Goal: Task Accomplishment & Management: Use online tool/utility

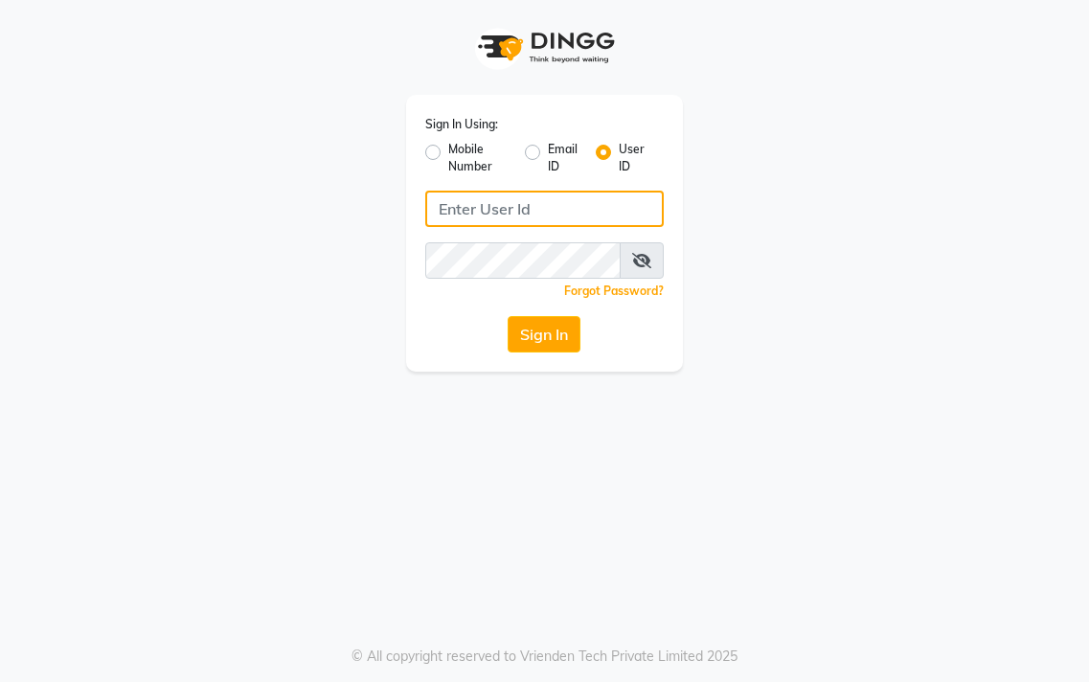
type input "salon360degree"
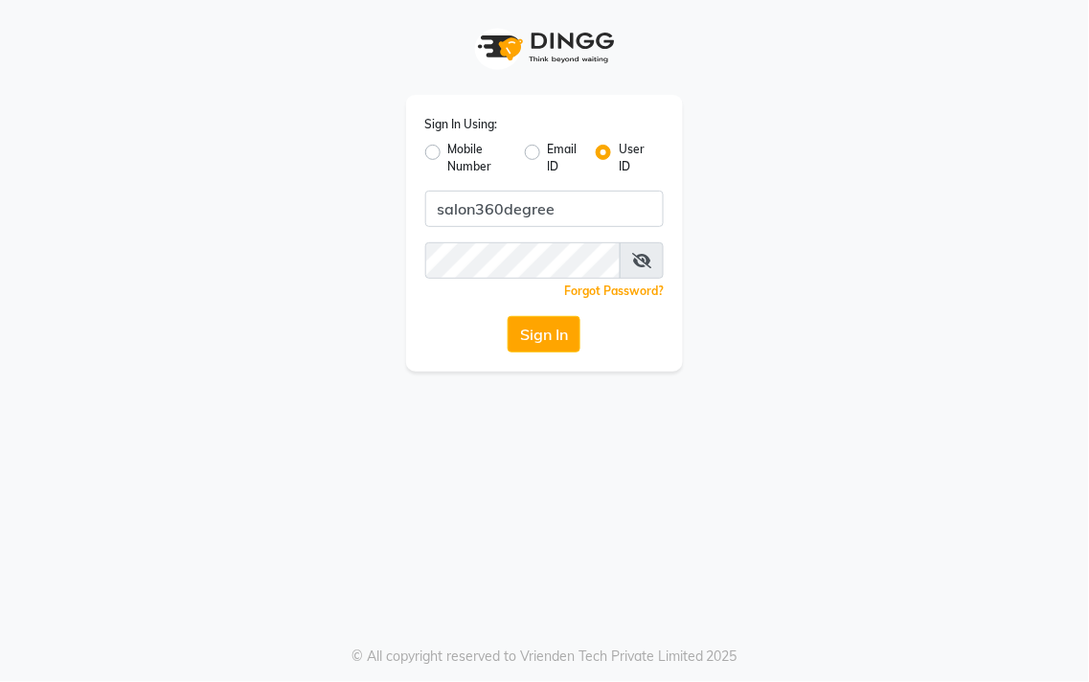
drag, startPoint x: 0, startPoint y: 0, endPoint x: 561, endPoint y: 322, distance: 647.2
click at [561, 322] on button "Sign In" at bounding box center [544, 334] width 73 height 36
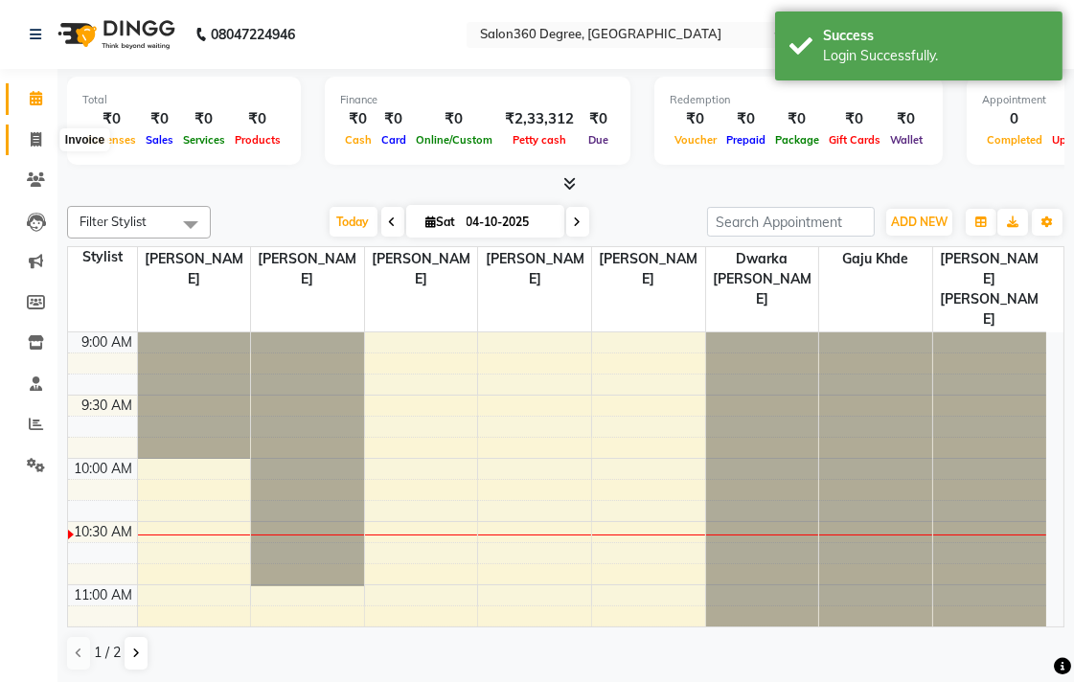
click at [24, 142] on span at bounding box center [36, 140] width 34 height 22
select select "service"
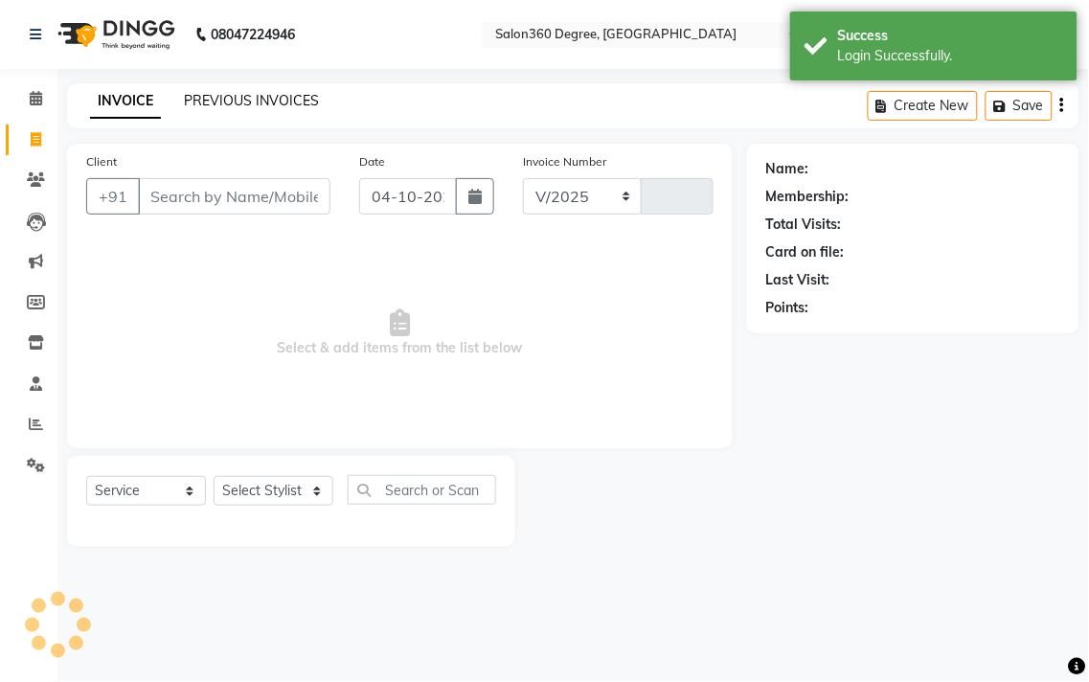
select select "5215"
type input "2746"
click at [207, 91] on div "PREVIOUS INVOICES" at bounding box center [251, 101] width 135 height 20
click at [207, 106] on link "PREVIOUS INVOICES" at bounding box center [251, 100] width 135 height 17
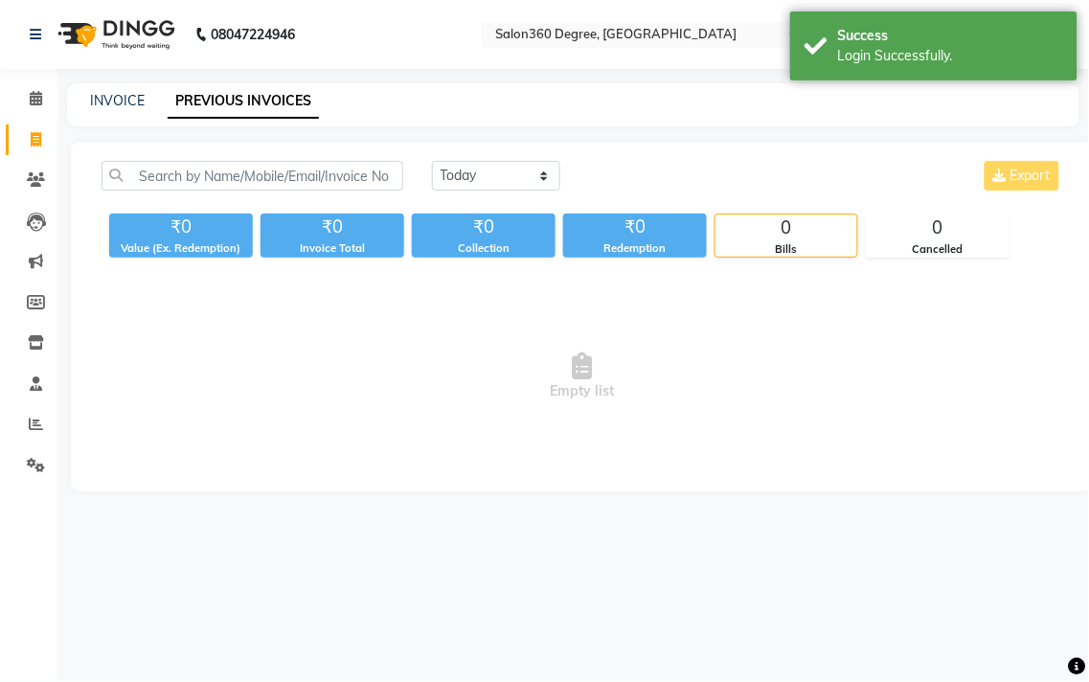
click at [499, 158] on div "[DATE] [DATE] Custom Range Export ₹0 Value (Ex. Redemption) ₹0 Invoice Total ₹0…" at bounding box center [582, 317] width 1023 height 350
click at [509, 178] on select "[DATE] [DATE] Custom Range" at bounding box center [496, 176] width 128 height 30
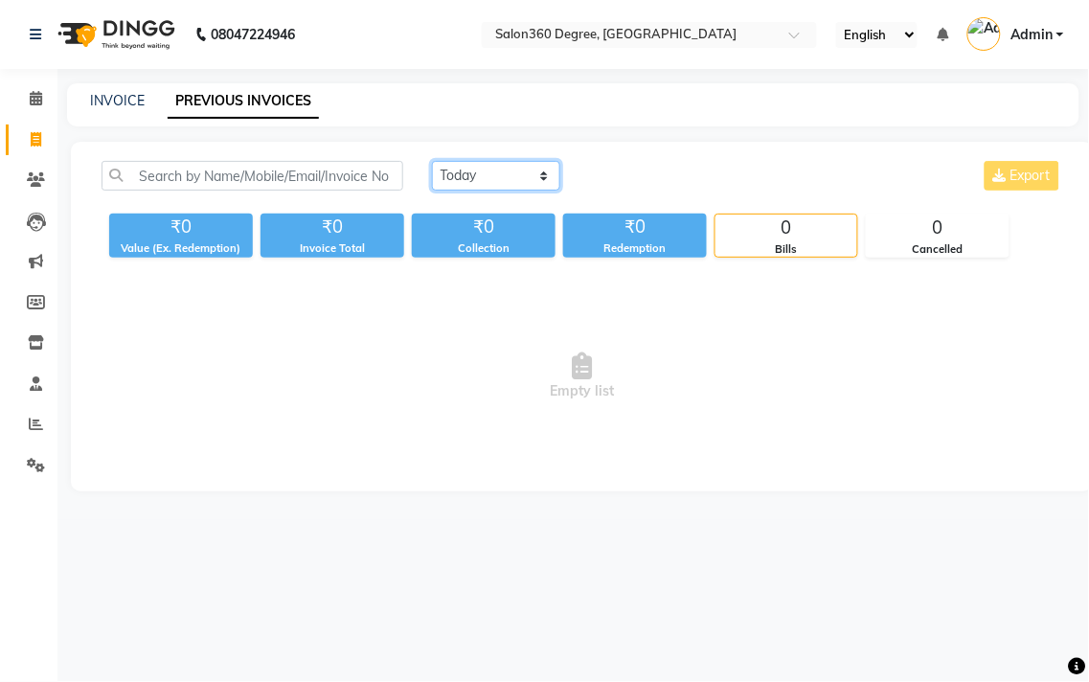
select select "yesterday"
click at [432, 161] on select "[DATE] [DATE] Custom Range" at bounding box center [496, 176] width 128 height 30
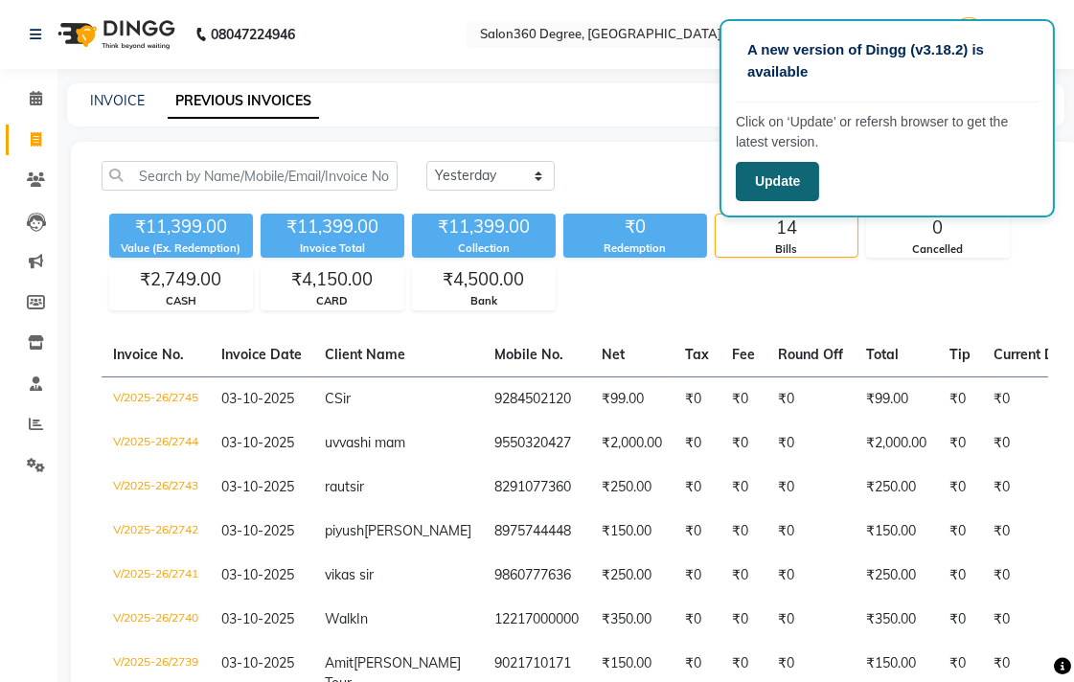
click at [798, 180] on button "Update" at bounding box center [777, 181] width 83 height 39
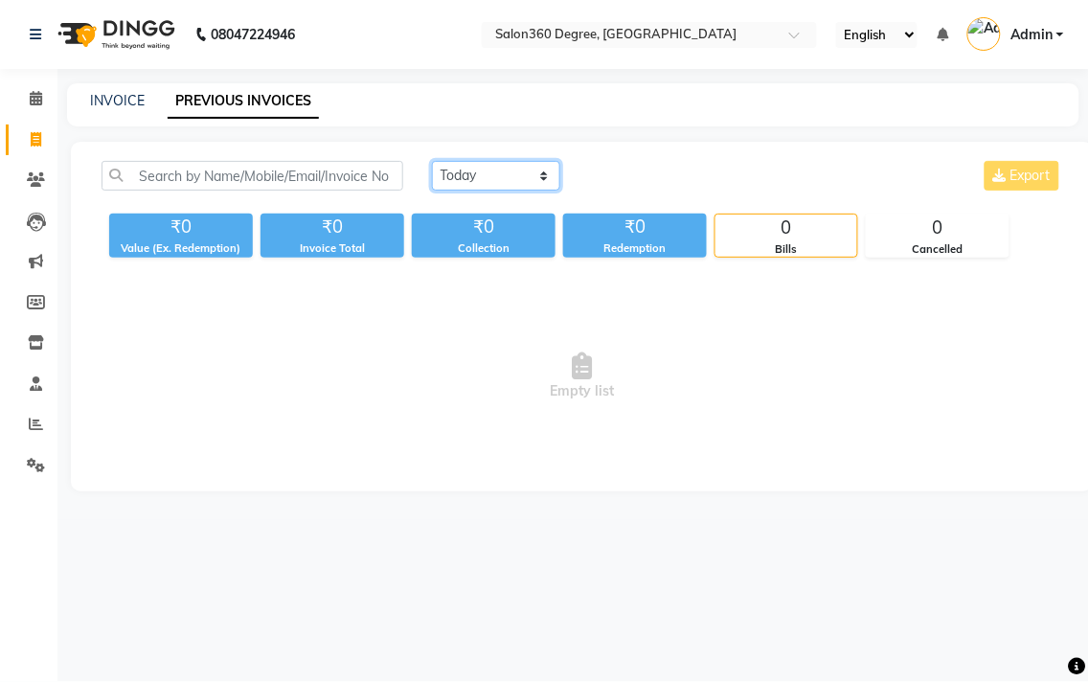
click at [539, 178] on select "[DATE] [DATE] Custom Range" at bounding box center [496, 176] width 128 height 30
select select "yesterday"
click at [432, 161] on select "[DATE] [DATE] Custom Range" at bounding box center [496, 176] width 128 height 30
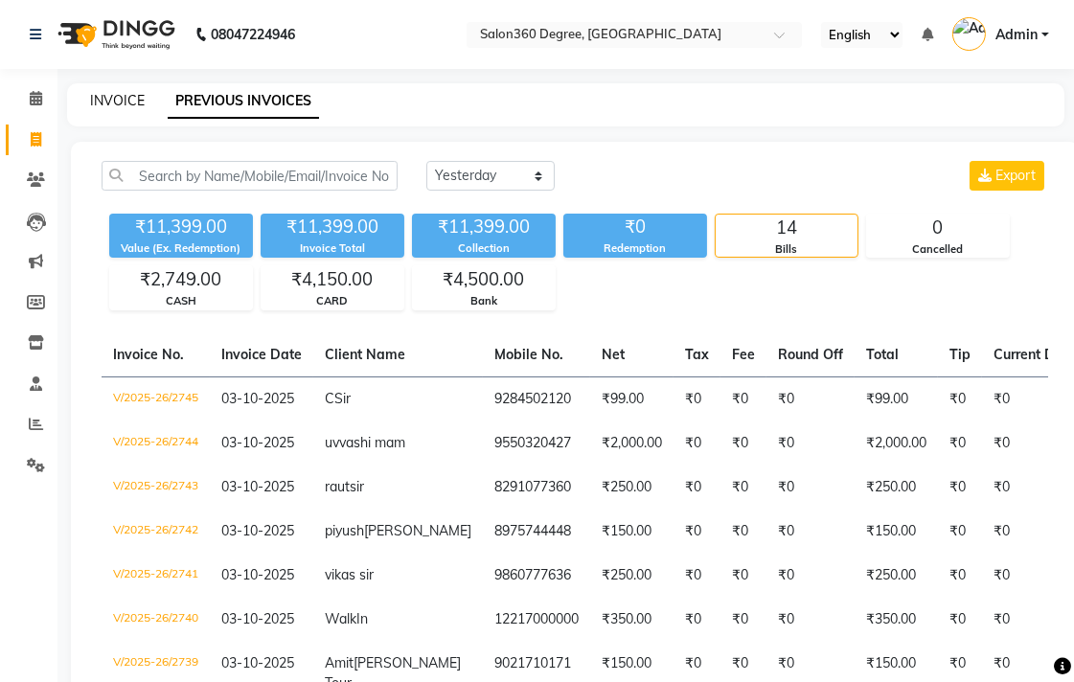
click at [99, 94] on link "INVOICE" at bounding box center [117, 100] width 55 height 17
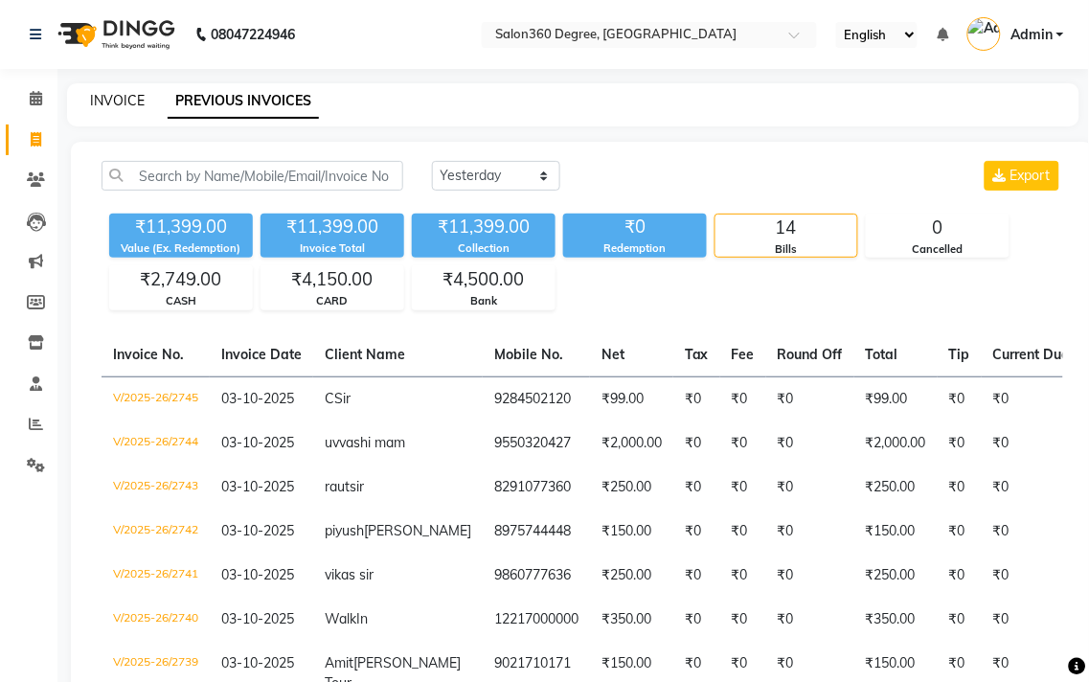
select select "5215"
select select "service"
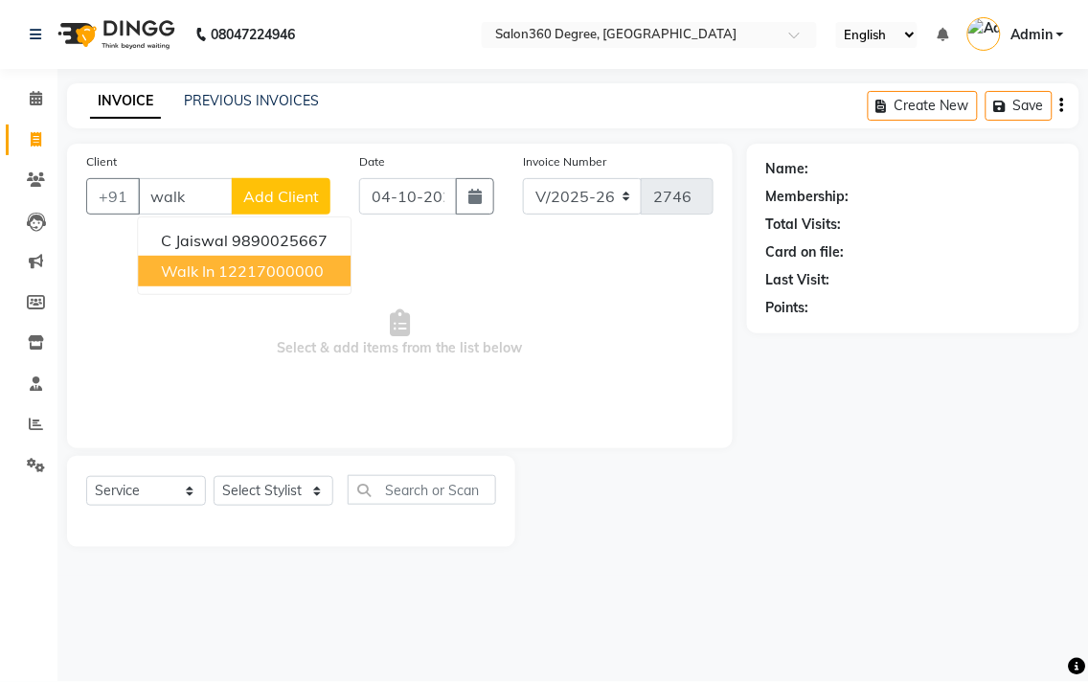
click at [218, 263] on ngb-highlight "12217000000" at bounding box center [270, 271] width 105 height 19
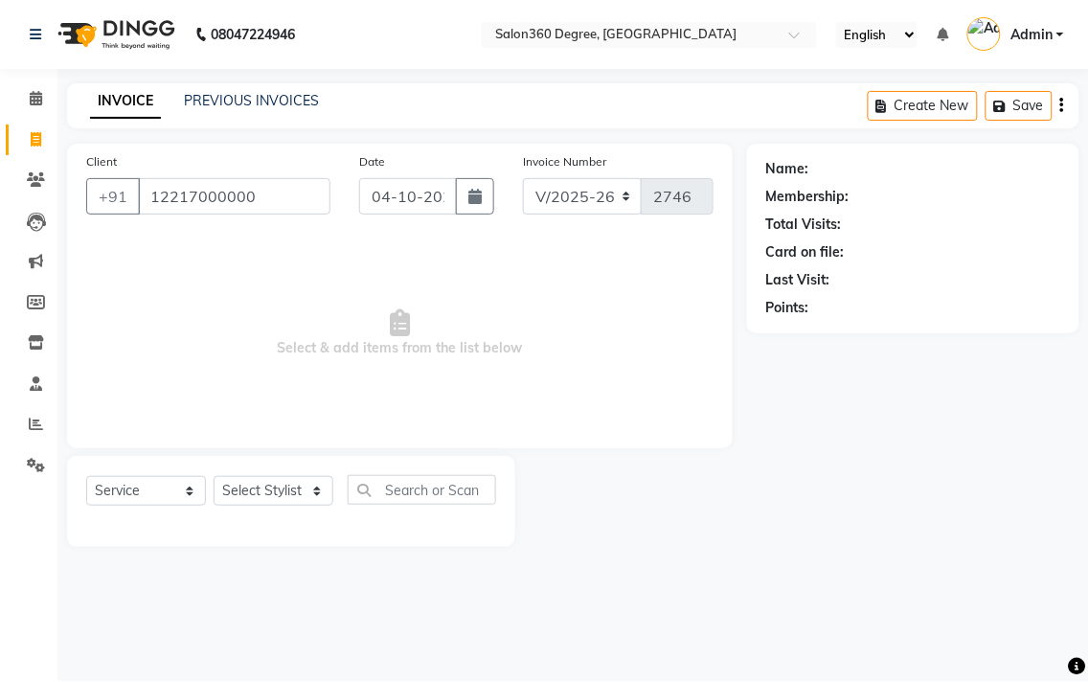
type input "12217000000"
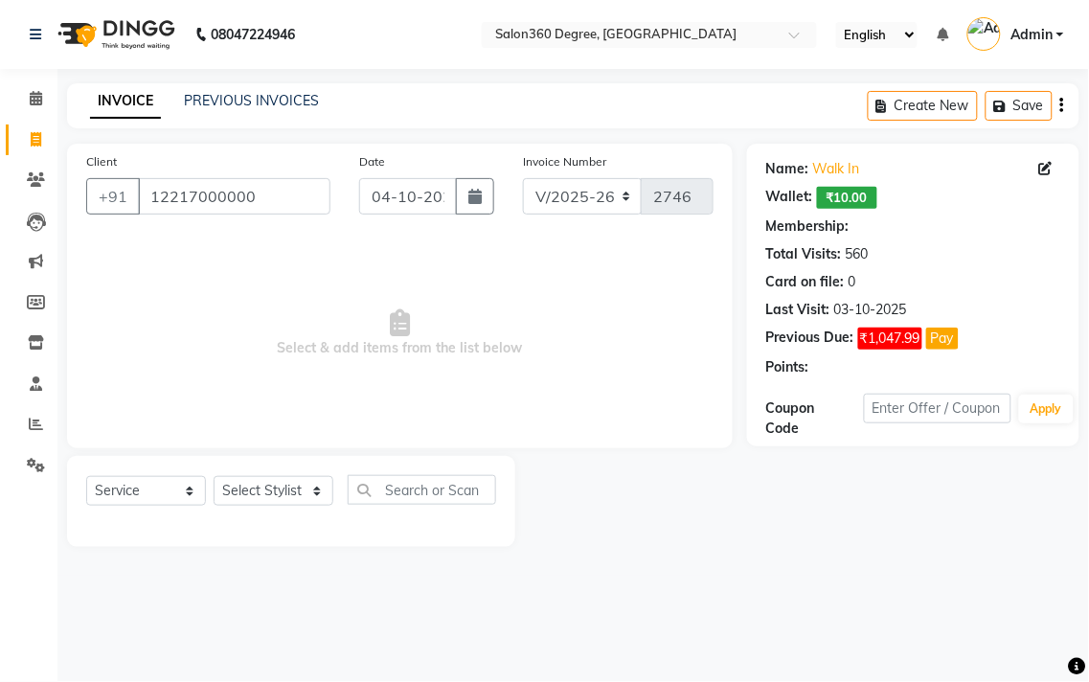
select select "1: Object"
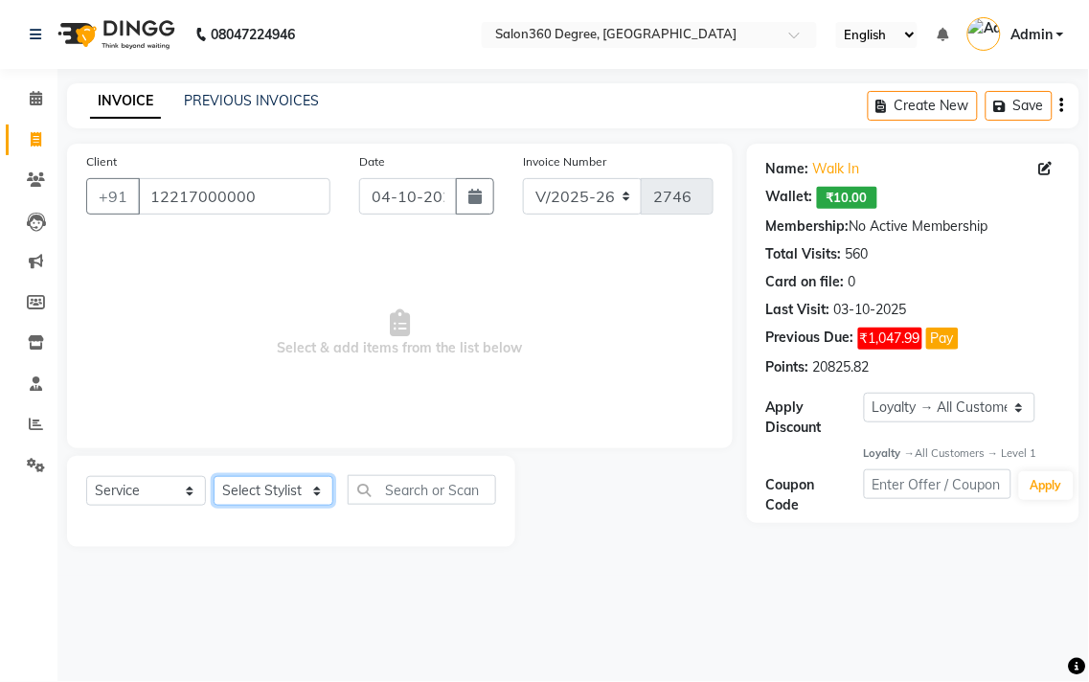
drag, startPoint x: 313, startPoint y: 503, endPoint x: 310, endPoint y: 479, distance: 24.1
click at [313, 501] on select "Select Stylist [PERSON_NAME] [PERSON_NAME] dwarka [PERSON_NAME] khde [PERSON_NA…" at bounding box center [274, 491] width 120 height 30
select select "33524"
click at [214, 477] on select "Select Stylist [PERSON_NAME] [PERSON_NAME] dwarka [PERSON_NAME] khde [PERSON_NA…" at bounding box center [274, 491] width 120 height 30
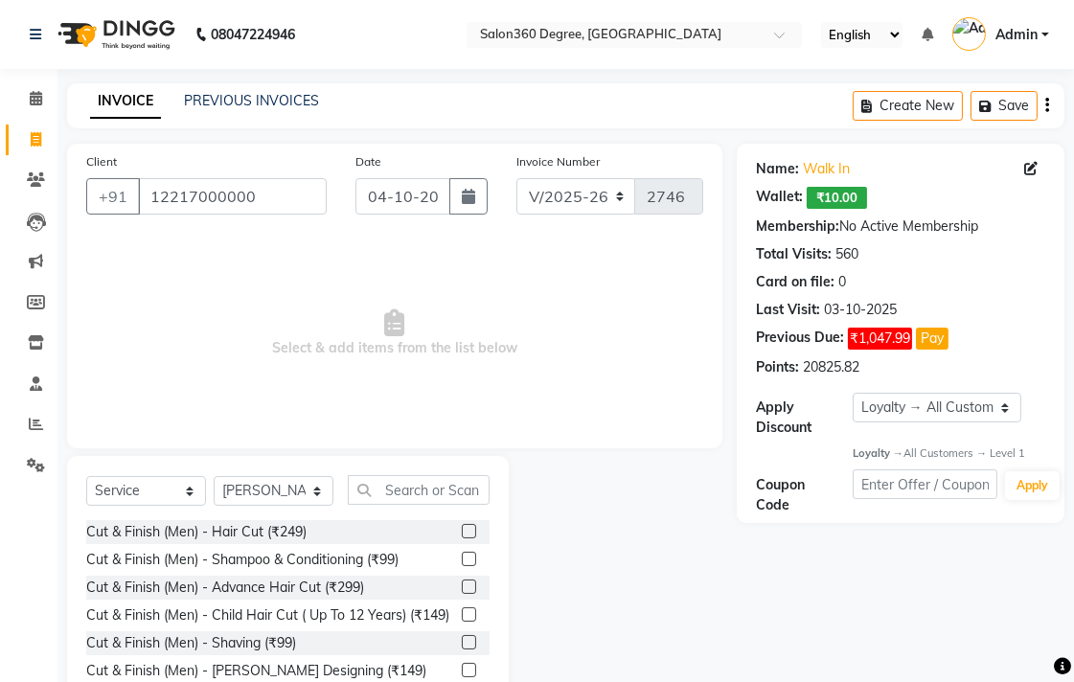
click at [462, 533] on label at bounding box center [469, 531] width 14 height 14
click at [462, 533] on input "checkbox" at bounding box center [468, 532] width 12 height 12
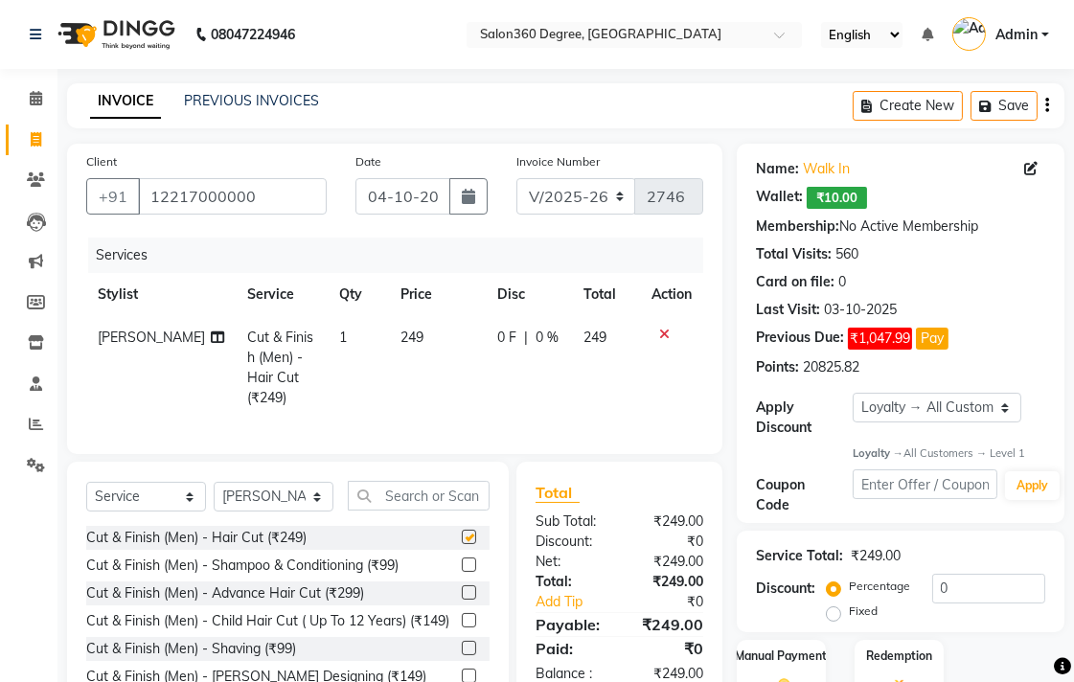
checkbox input "false"
click at [292, 494] on select "Select Stylist [PERSON_NAME] [PERSON_NAME] dwarka [PERSON_NAME] khde [PERSON_NA…" at bounding box center [274, 497] width 120 height 30
select select "33518"
click at [214, 482] on select "Select Stylist [PERSON_NAME] [PERSON_NAME] dwarka [PERSON_NAME] khde [PERSON_NA…" at bounding box center [274, 497] width 120 height 30
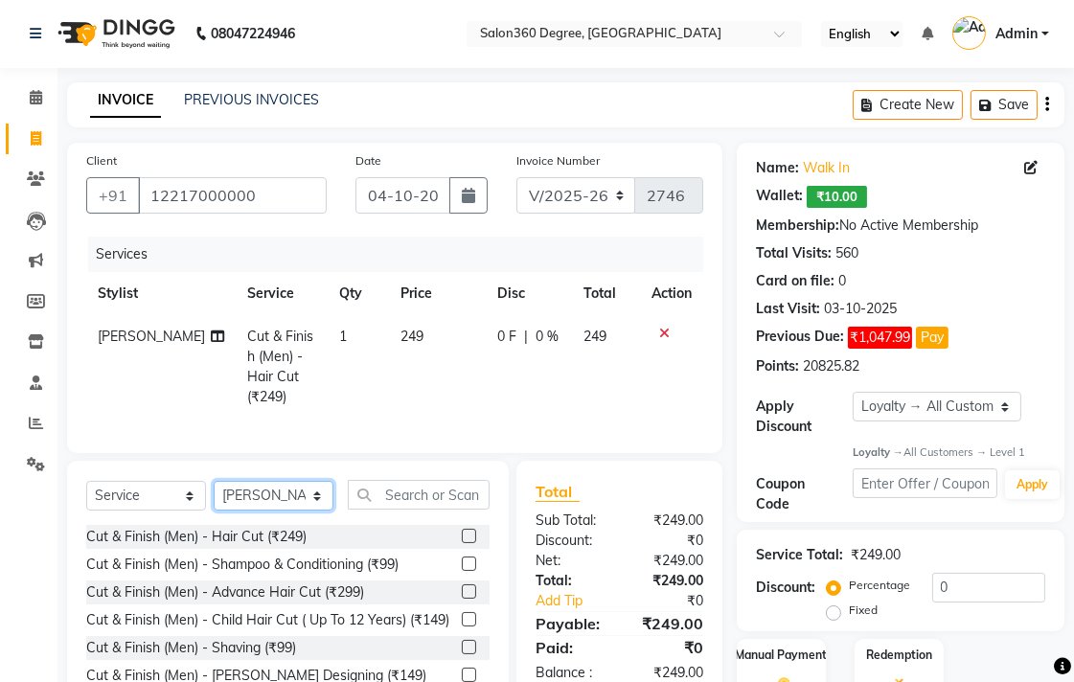
scroll to position [103, 0]
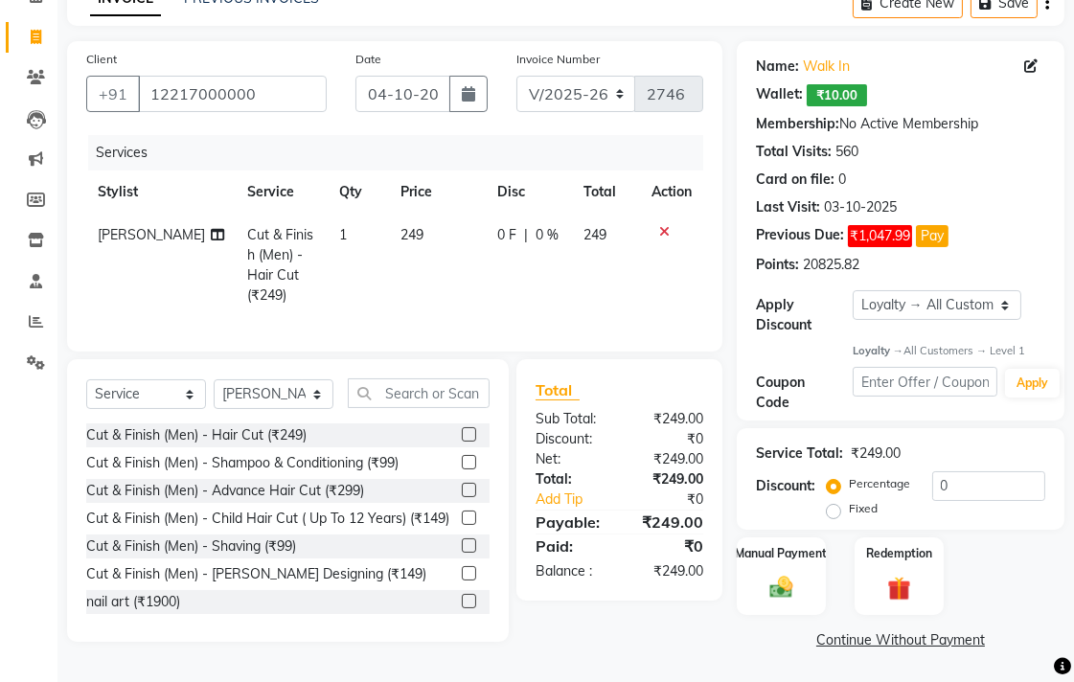
click at [462, 456] on label at bounding box center [469, 462] width 14 height 14
click at [462, 457] on input "checkbox" at bounding box center [468, 463] width 12 height 12
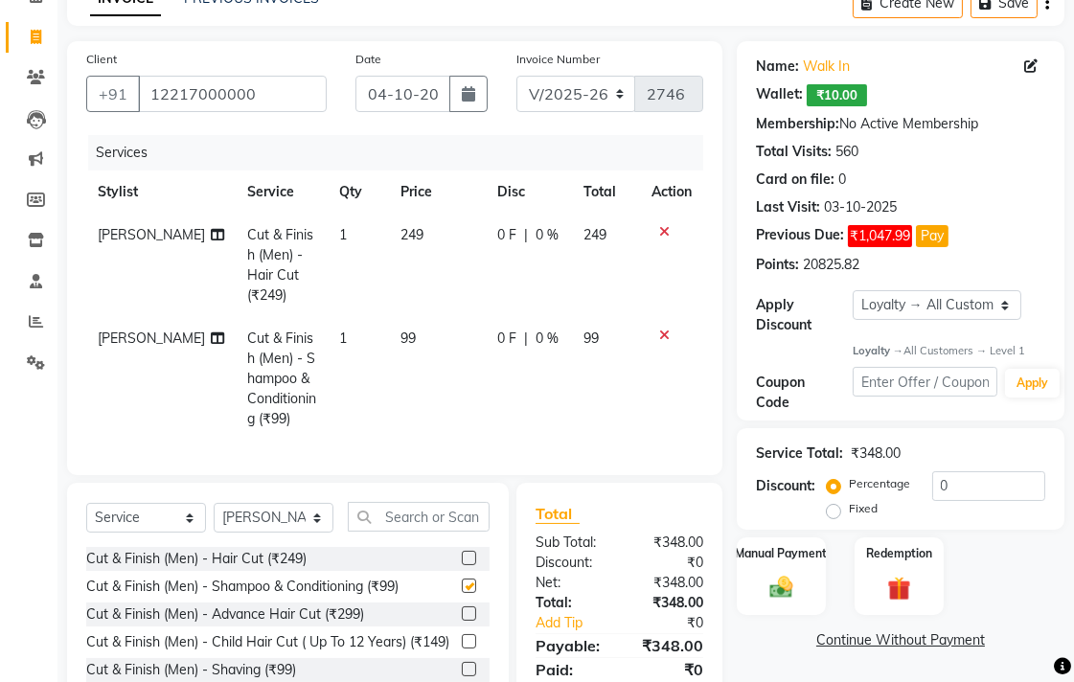
click at [452, 317] on td "99" at bounding box center [437, 379] width 97 height 124
checkbox input "false"
select select "33518"
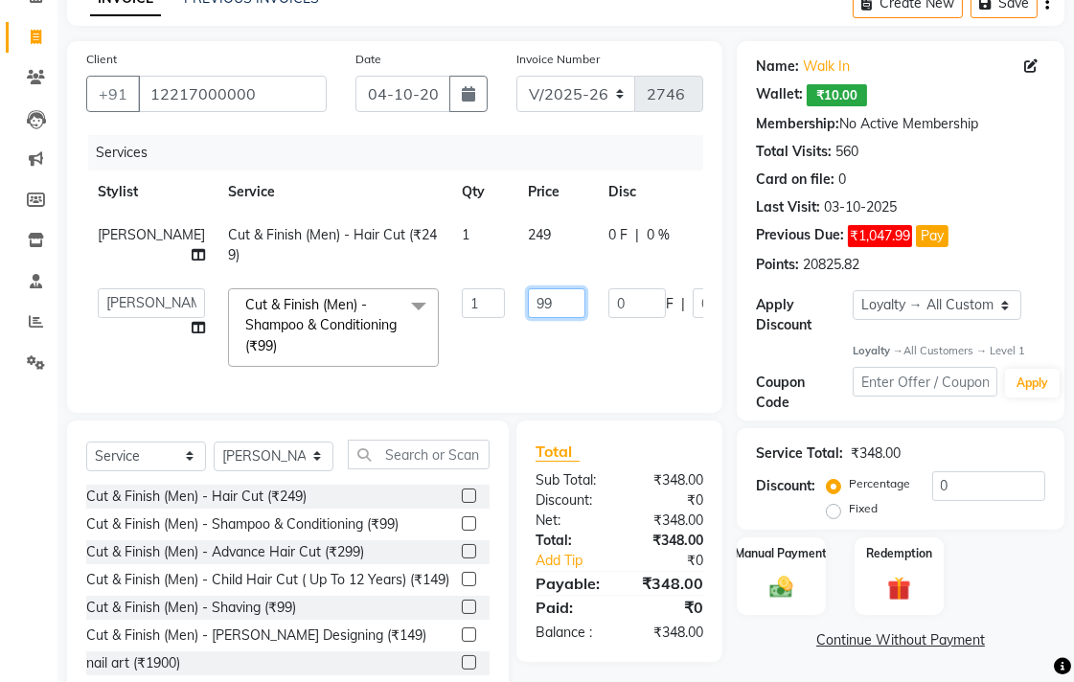
click at [528, 299] on input "99" at bounding box center [556, 303] width 57 height 30
type input "9"
type input "100"
click at [487, 260] on tr "[PERSON_NAME] Cut & Finish (Men) - Hair Cut (₹249) 1 249 0 F | 0 % 249" at bounding box center [489, 245] width 806 height 63
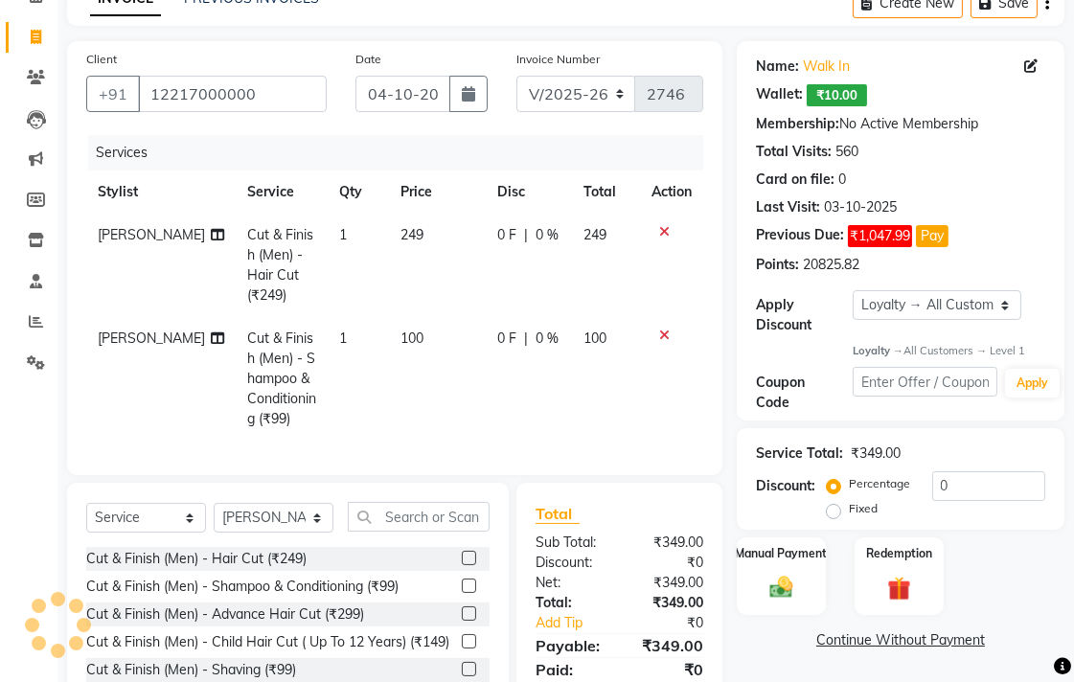
click at [439, 263] on td "249" at bounding box center [437, 265] width 97 height 103
select select "33524"
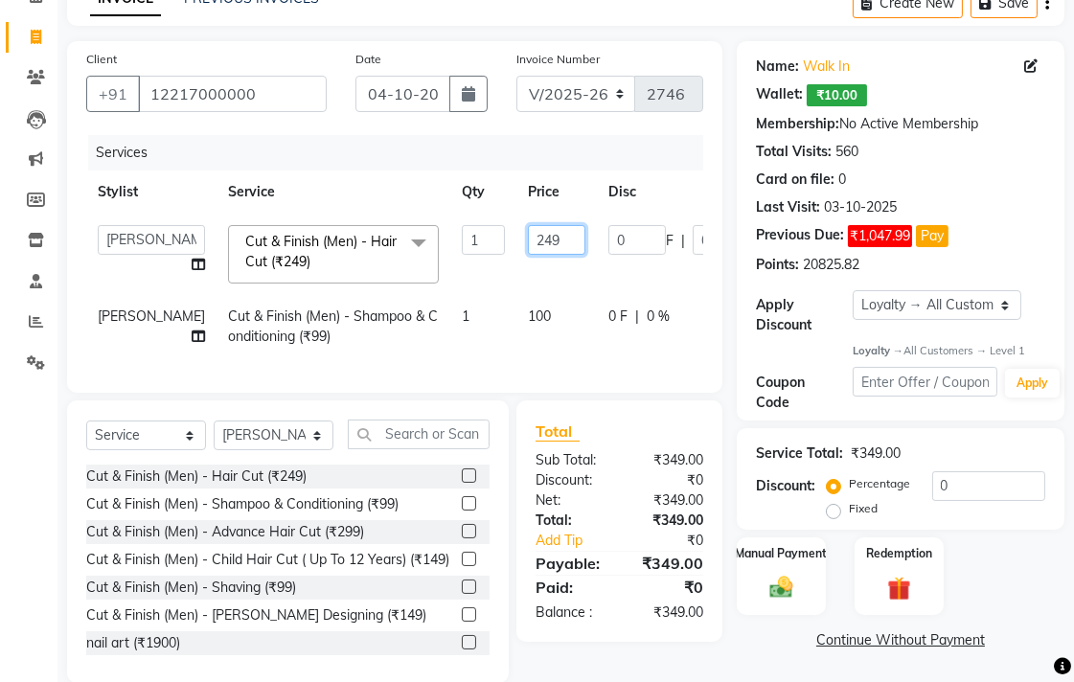
click at [528, 235] on input "249" at bounding box center [556, 240] width 57 height 30
type input "250"
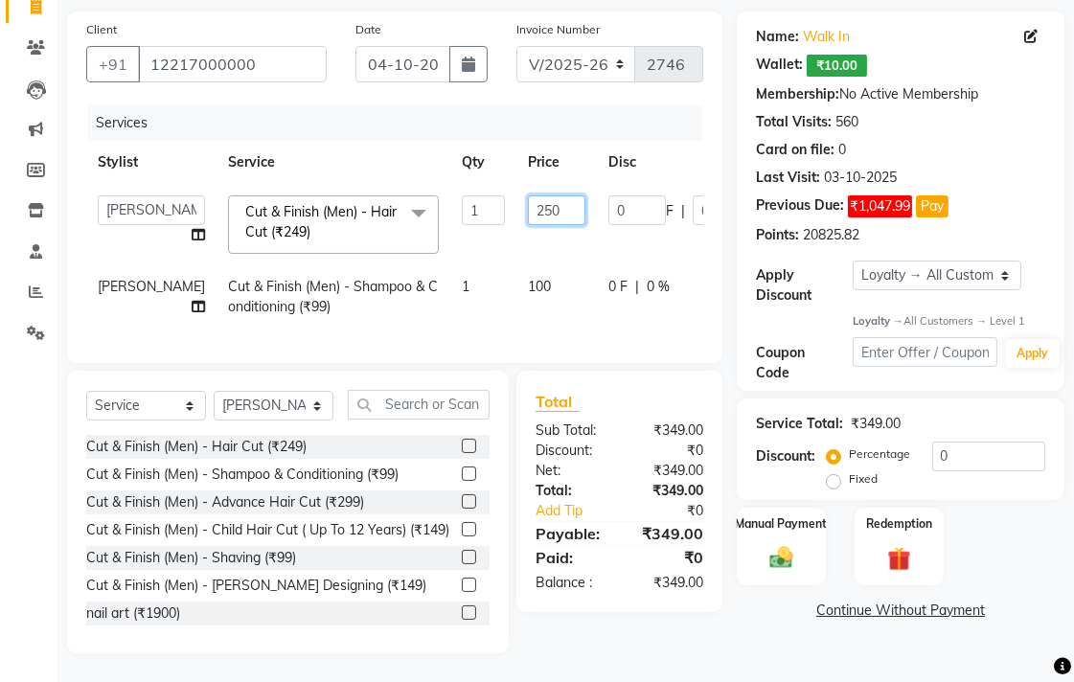
scroll to position [168, 0]
click at [767, 626] on div "Name: Walk In Wallet: ₹10.00 Membership: No Active Membership Total Visits: 560…" at bounding box center [908, 332] width 342 height 642
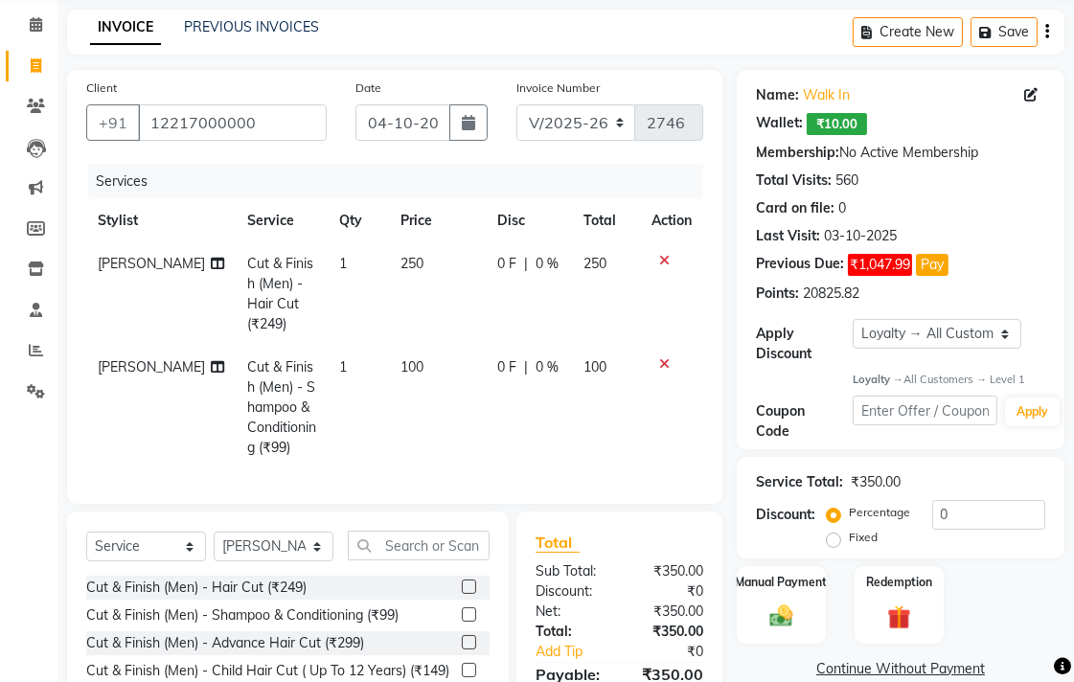
scroll to position [0, 0]
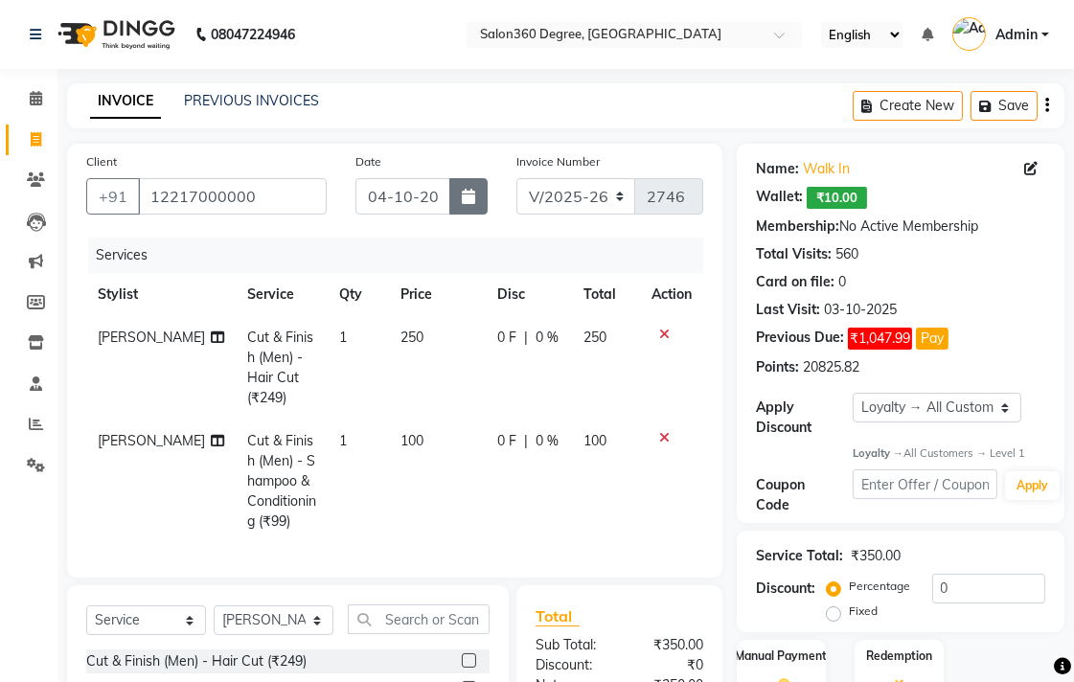
click at [484, 180] on button "button" at bounding box center [468, 196] width 38 height 36
select select "10"
select select "2025"
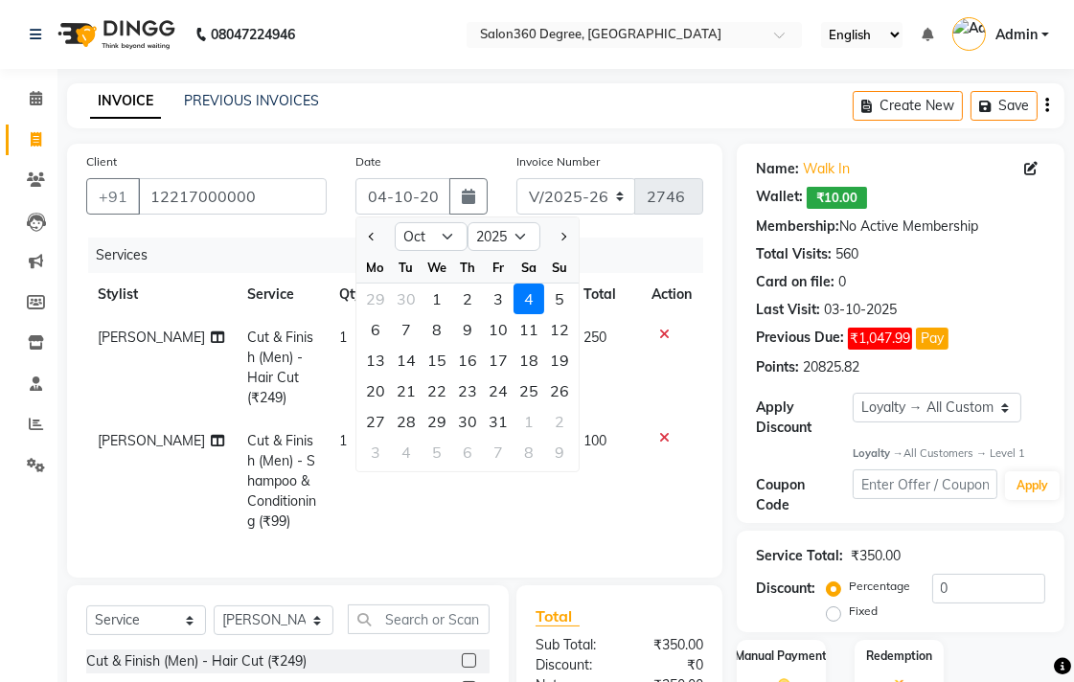
drag, startPoint x: 500, startPoint y: 293, endPoint x: 595, endPoint y: 376, distance: 125.6
click at [500, 291] on div "3" at bounding box center [498, 299] width 31 height 31
type input "03-10-2025"
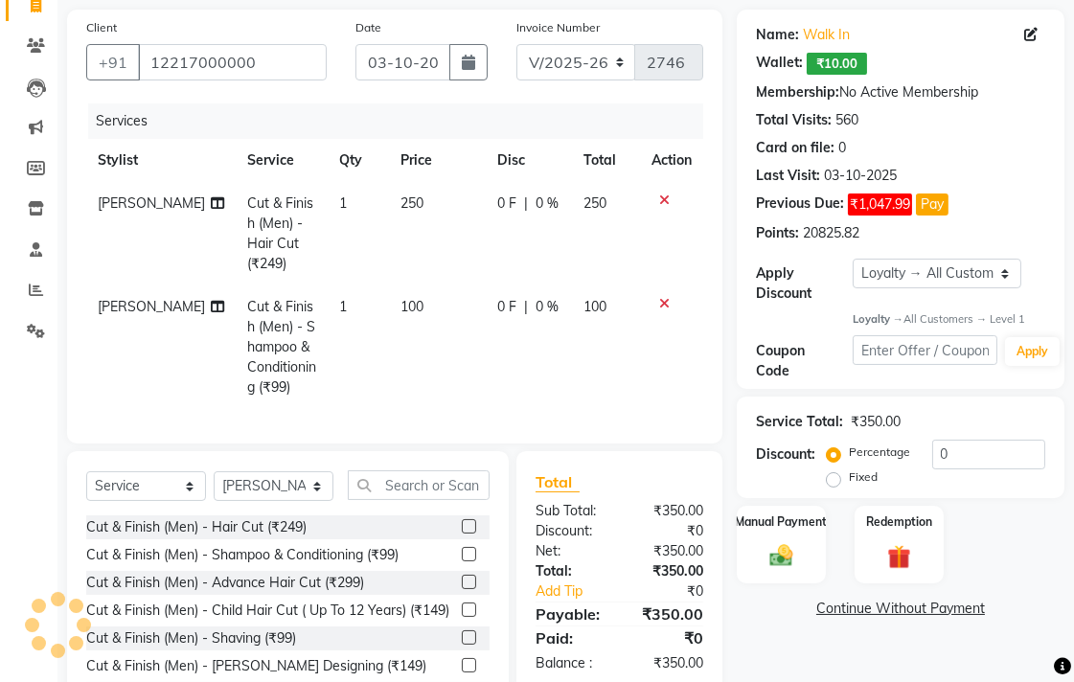
scroll to position [211, 0]
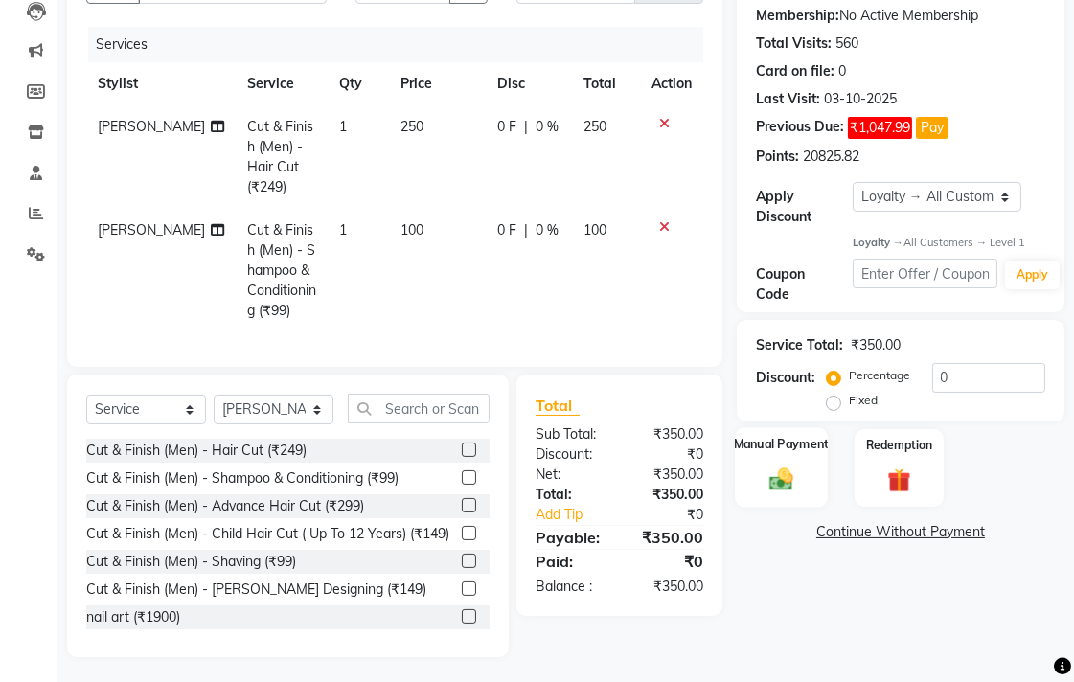
drag, startPoint x: 749, startPoint y: 482, endPoint x: 784, endPoint y: 483, distance: 34.5
click at [751, 476] on div "Manual Payment" at bounding box center [781, 468] width 93 height 80
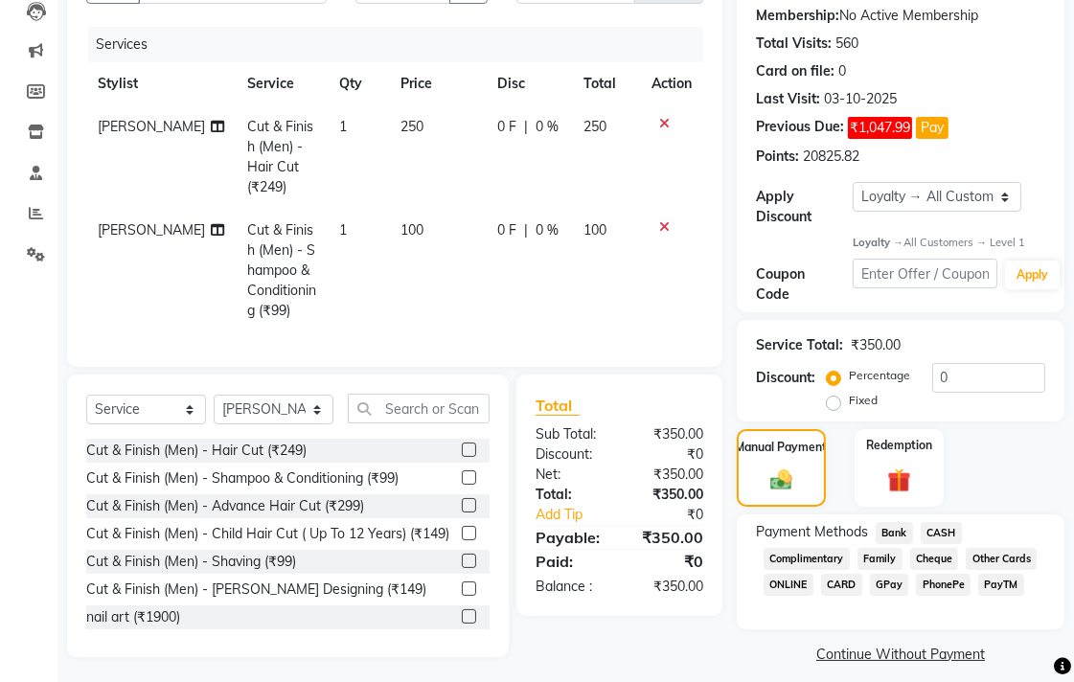
click at [954, 538] on span "CASH" at bounding box center [941, 533] width 41 height 22
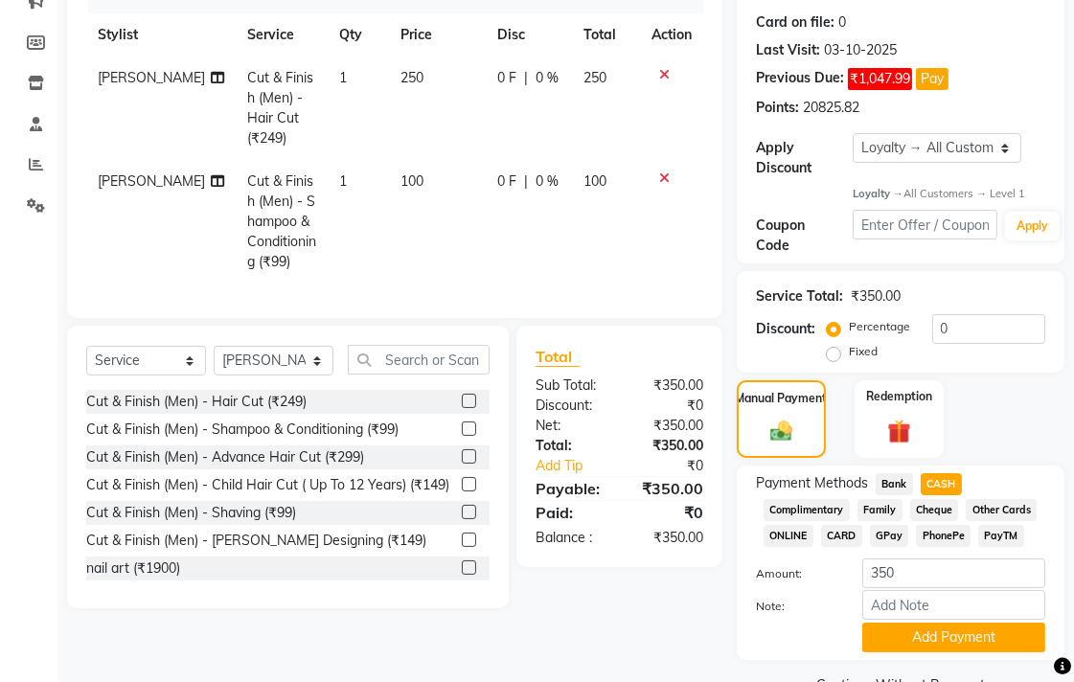
scroll to position [307, 0]
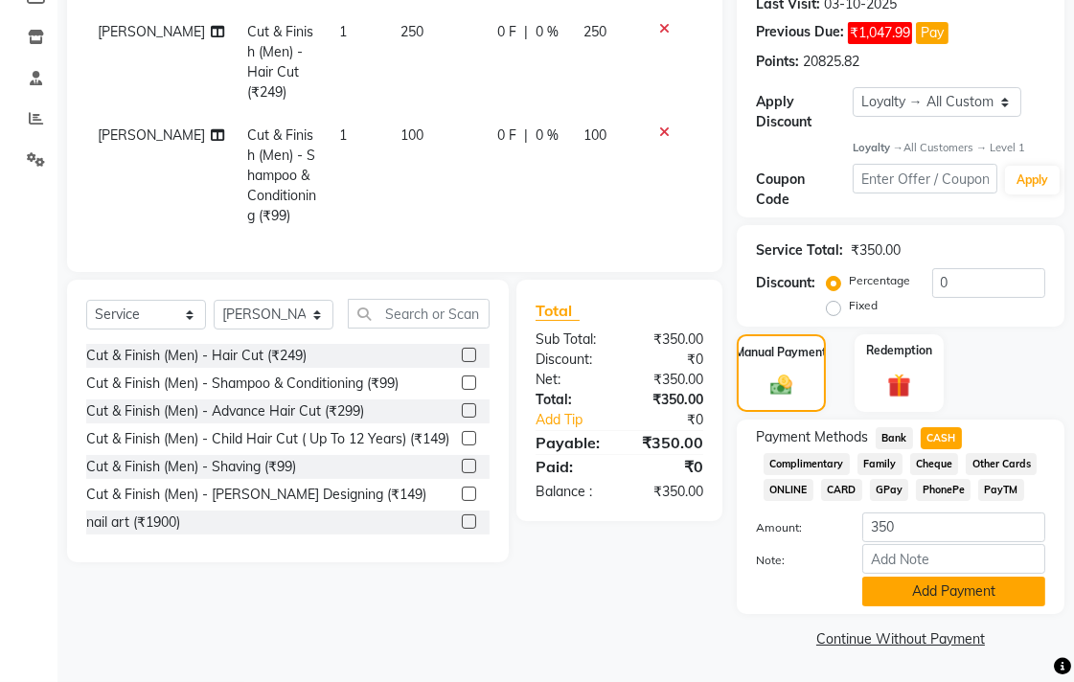
click at [927, 597] on button "Add Payment" at bounding box center [953, 592] width 183 height 30
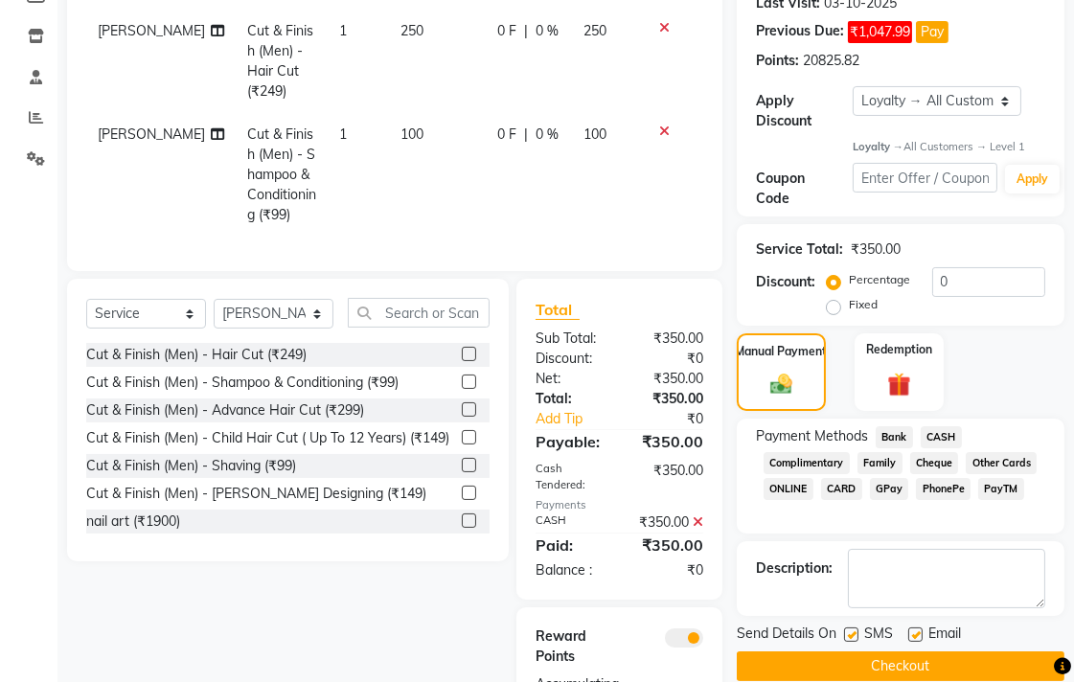
click at [860, 661] on button "Checkout" at bounding box center [901, 667] width 328 height 30
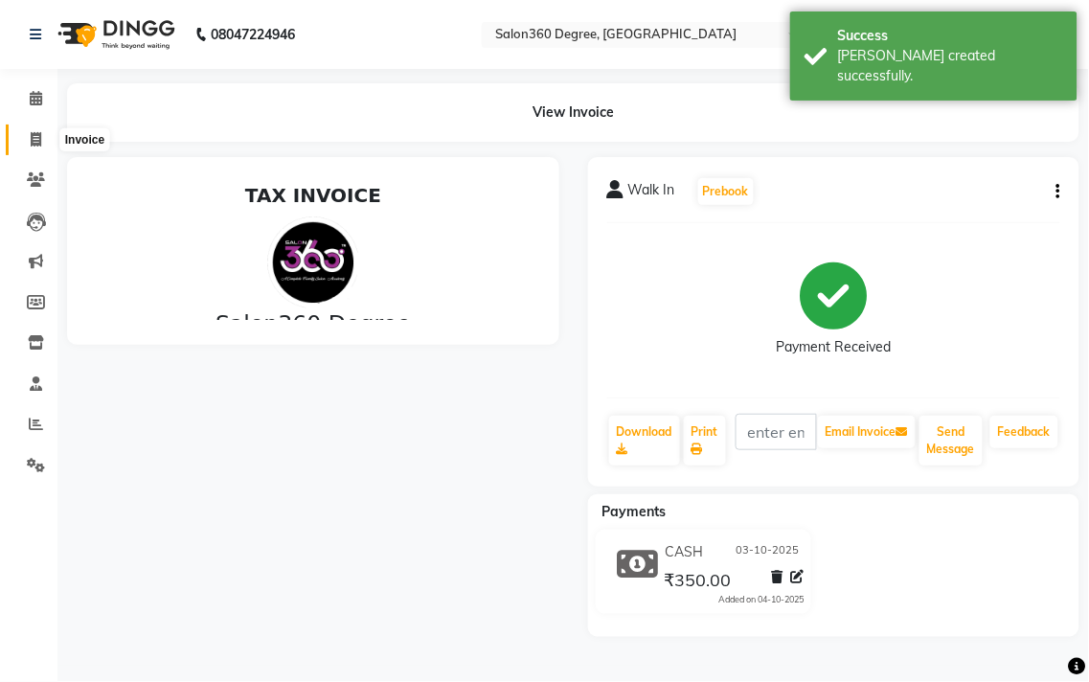
click at [21, 130] on span at bounding box center [36, 140] width 34 height 22
select select "service"
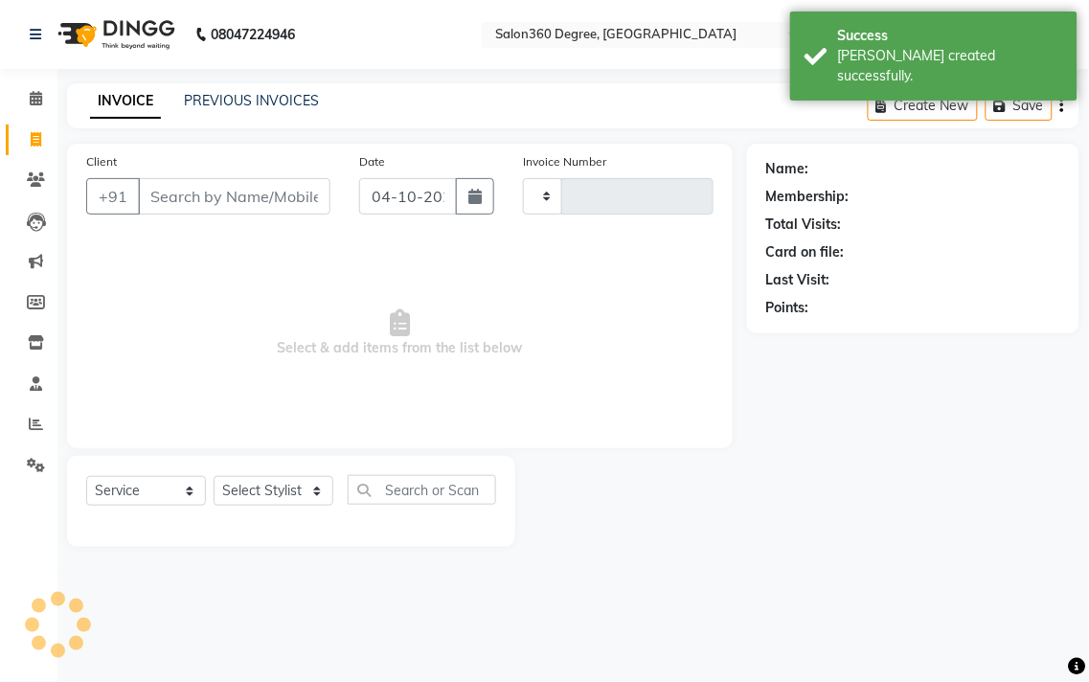
type input "2747"
select select "5215"
click at [195, 99] on link "PREVIOUS INVOICES" at bounding box center [251, 100] width 135 height 17
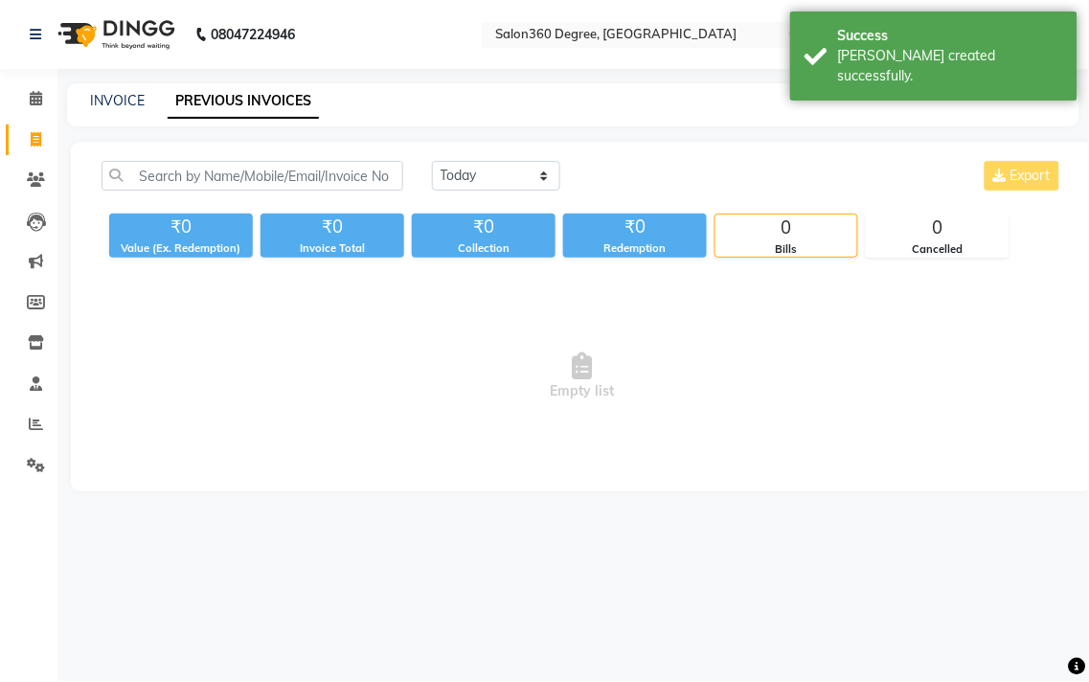
click at [428, 161] on div "[DATE] [DATE] Custom Range Export" at bounding box center [748, 183] width 660 height 45
click at [460, 194] on div "[DATE] [DATE] Custom Range Export" at bounding box center [748, 183] width 660 height 45
click at [484, 156] on div "[DATE] [DATE] Custom Range Export ₹0 Value (Ex. Redemption) ₹0 Invoice Total ₹0…" at bounding box center [582, 317] width 1023 height 350
click at [490, 175] on select "[DATE] [DATE] Custom Range" at bounding box center [496, 176] width 128 height 30
select select "yesterday"
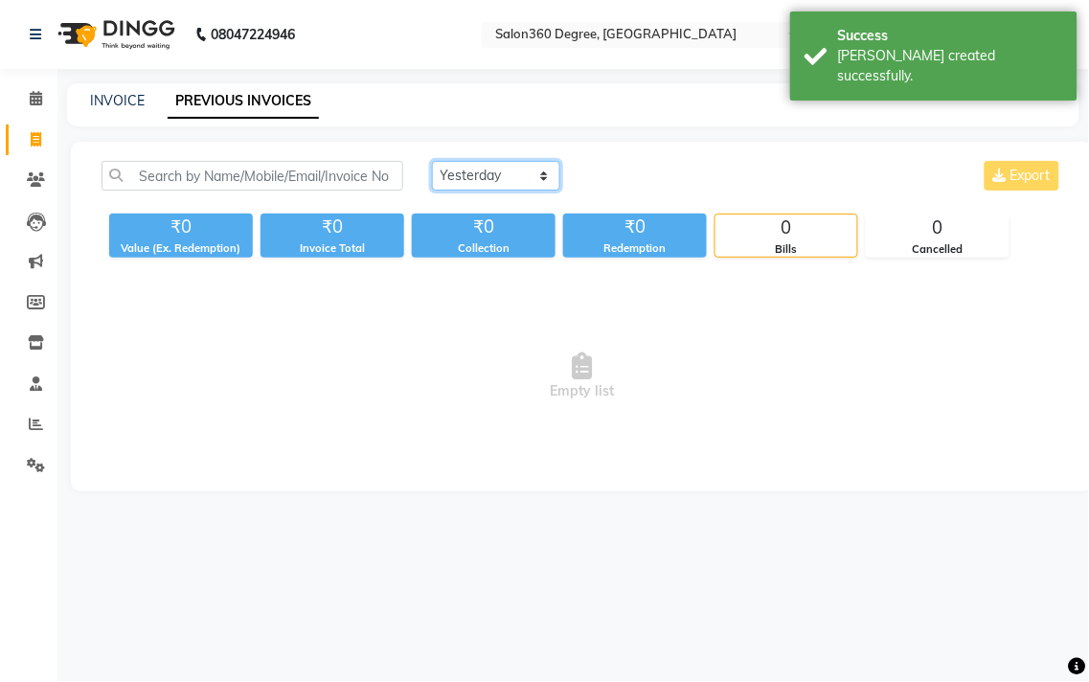
click at [432, 161] on select "[DATE] [DATE] Custom Range" at bounding box center [496, 176] width 128 height 30
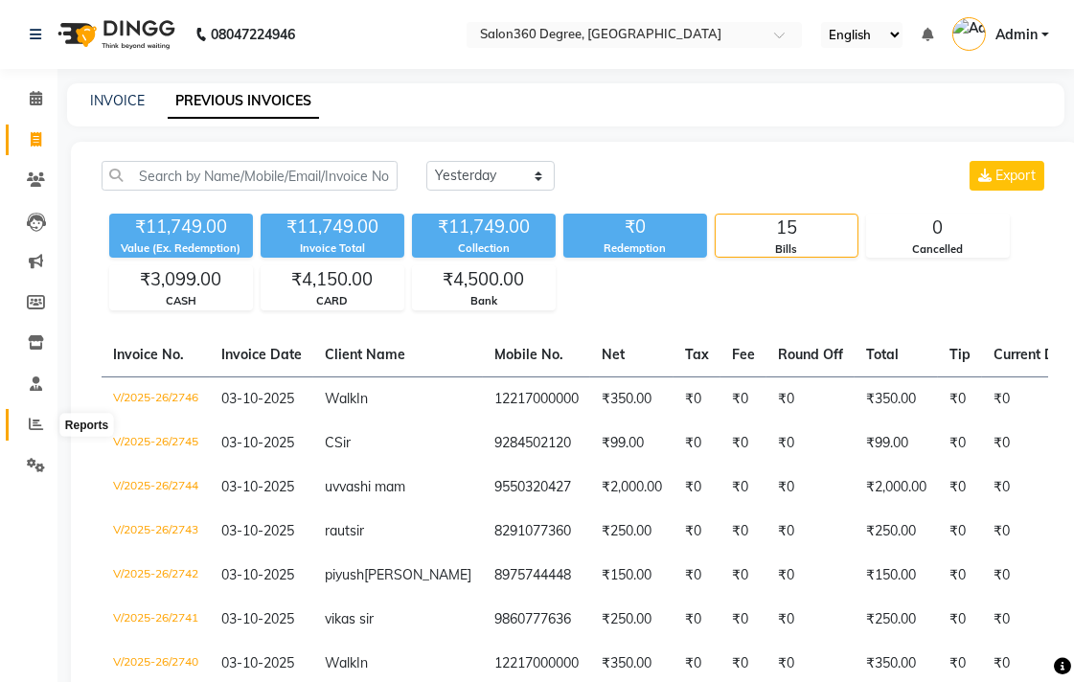
click at [35, 431] on icon at bounding box center [36, 424] width 14 height 14
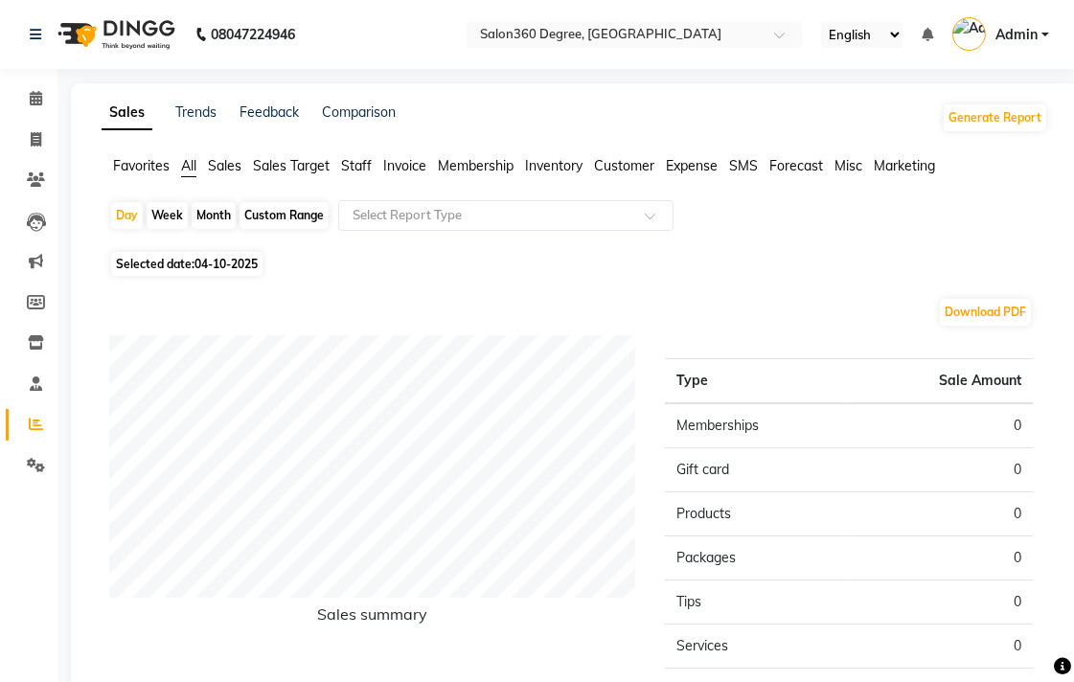
click at [242, 263] on span "04-10-2025" at bounding box center [225, 264] width 63 height 14
select select "10"
select select "2025"
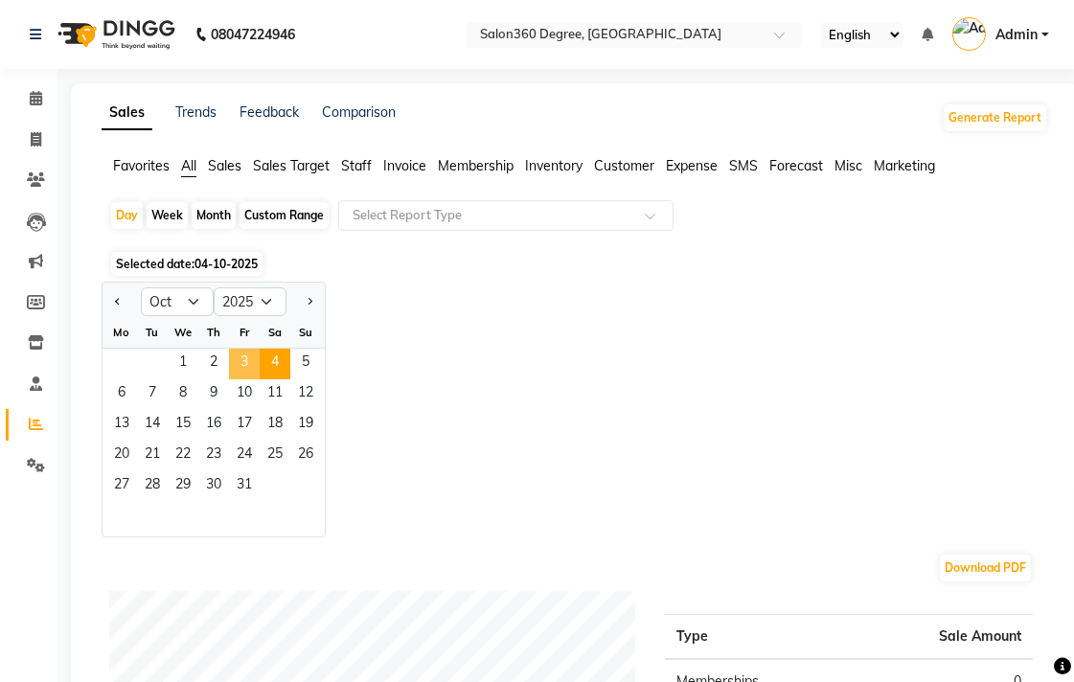
click at [250, 355] on span "3" at bounding box center [244, 364] width 31 height 31
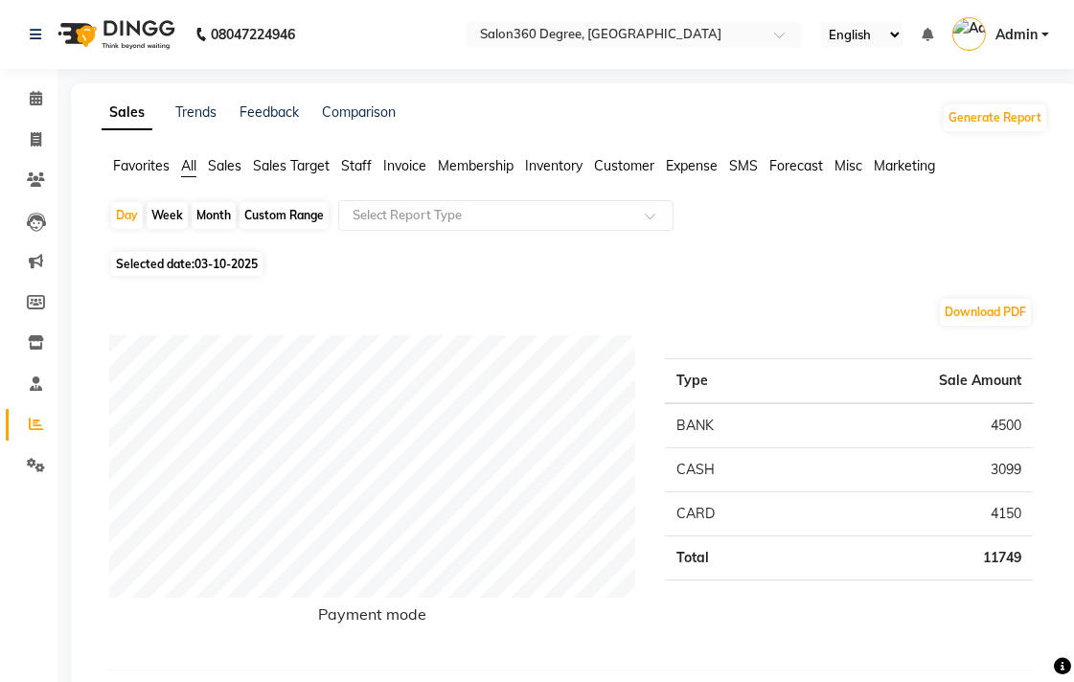
click at [360, 161] on span "Staff" at bounding box center [356, 165] width 31 height 17
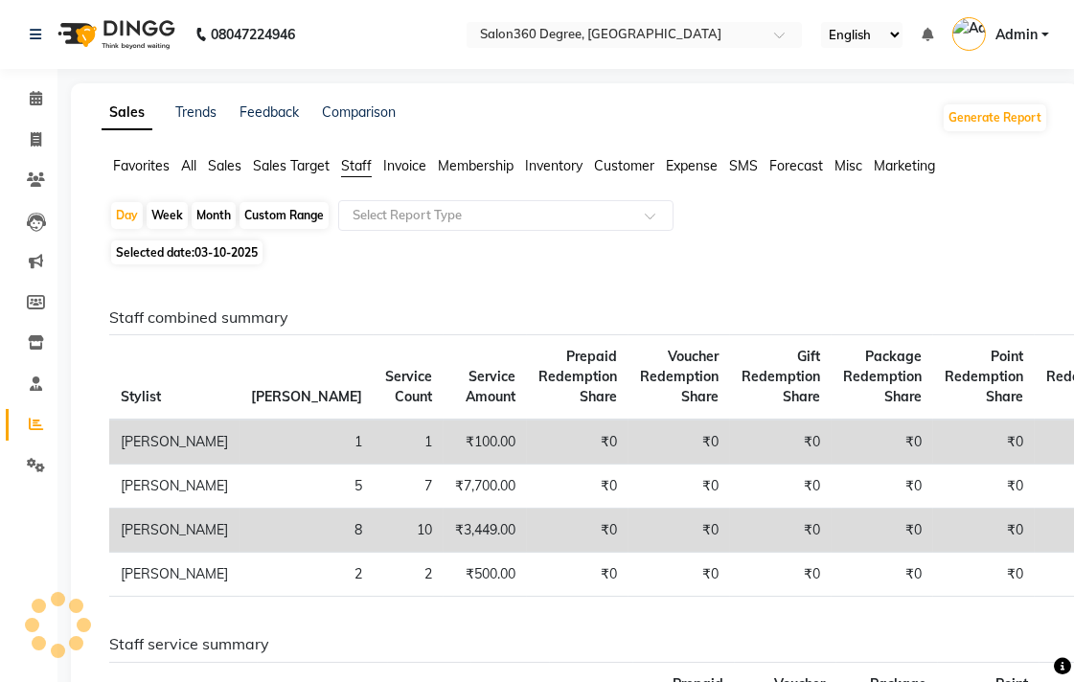
click at [215, 218] on div "Month" at bounding box center [214, 215] width 44 height 27
select select "10"
select select "2025"
click at [234, 252] on span "03-10-2025" at bounding box center [225, 252] width 63 height 14
select select "10"
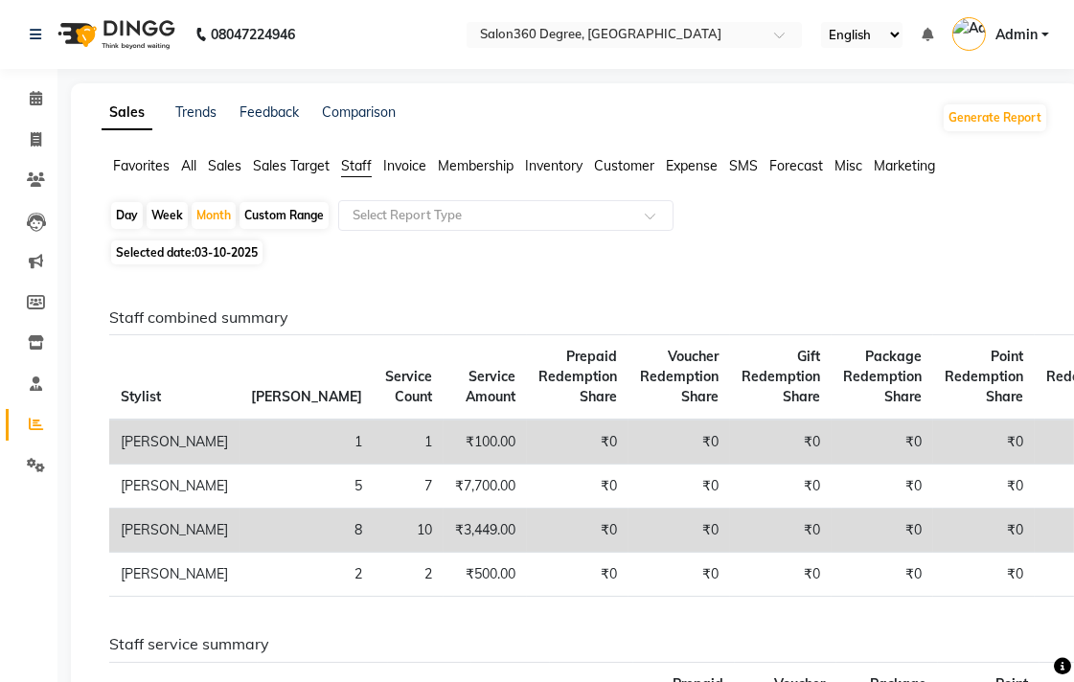
select select "2025"
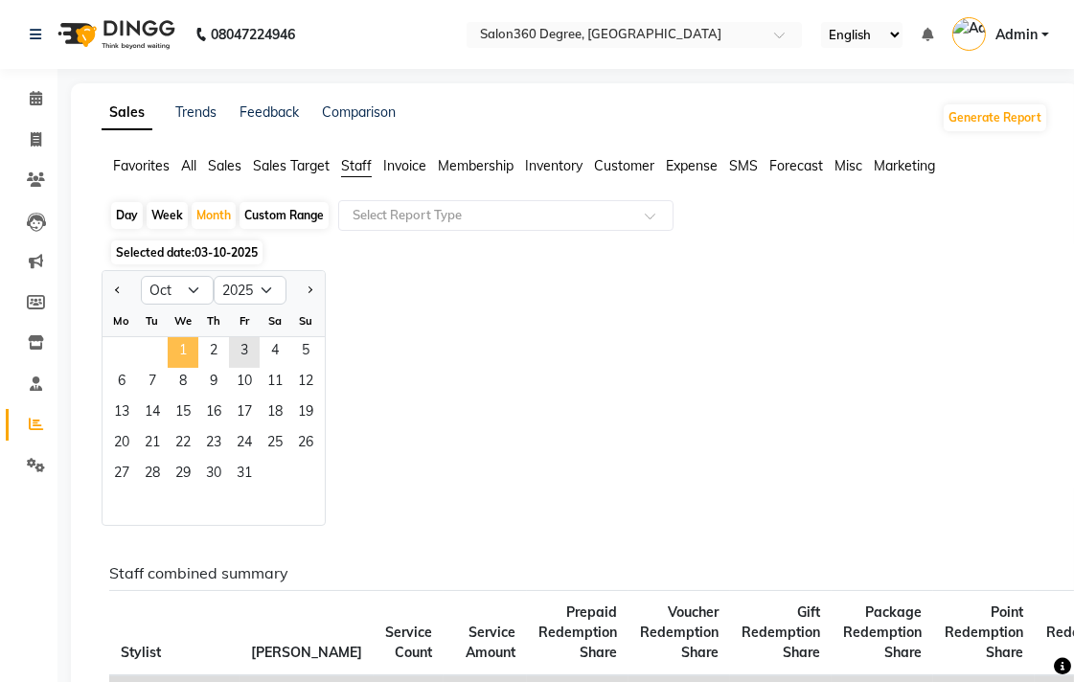
click at [185, 346] on span "1" at bounding box center [183, 352] width 31 height 31
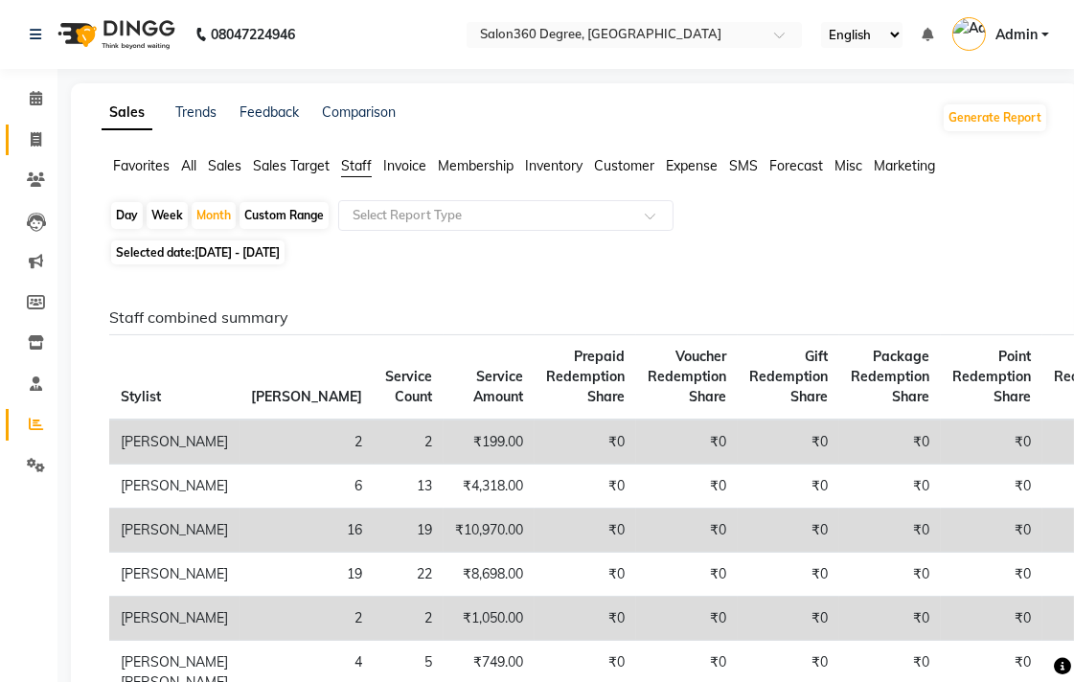
click at [25, 127] on link "Invoice" at bounding box center [29, 141] width 46 height 32
select select "service"
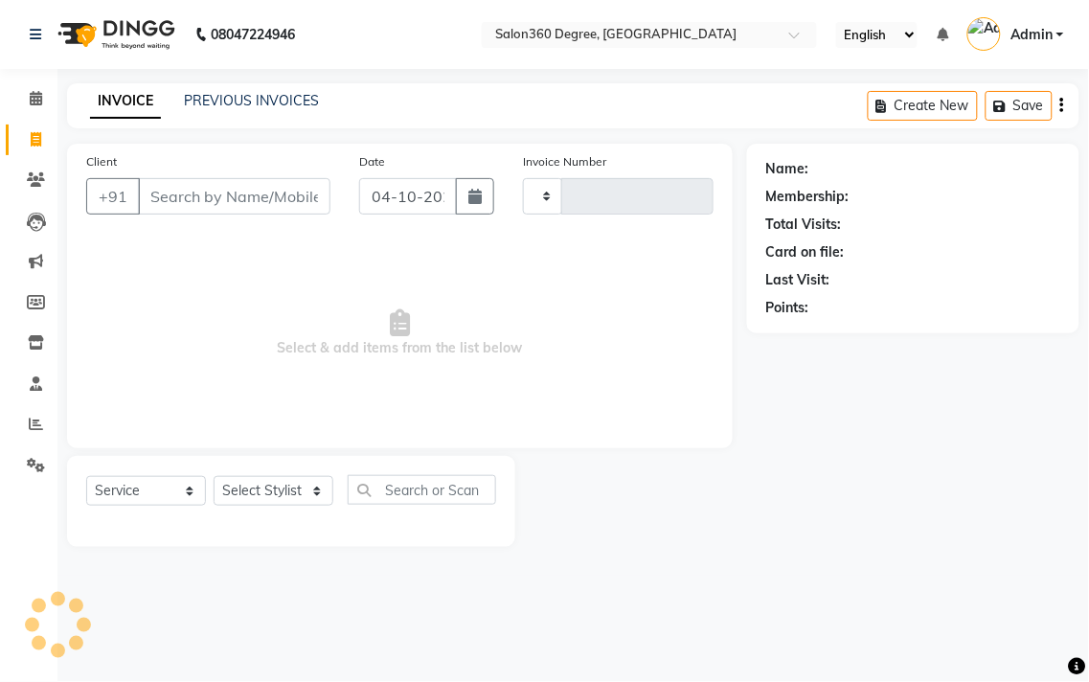
type input "2747"
select select "5215"
